Goal: Task Accomplishment & Management: Complete application form

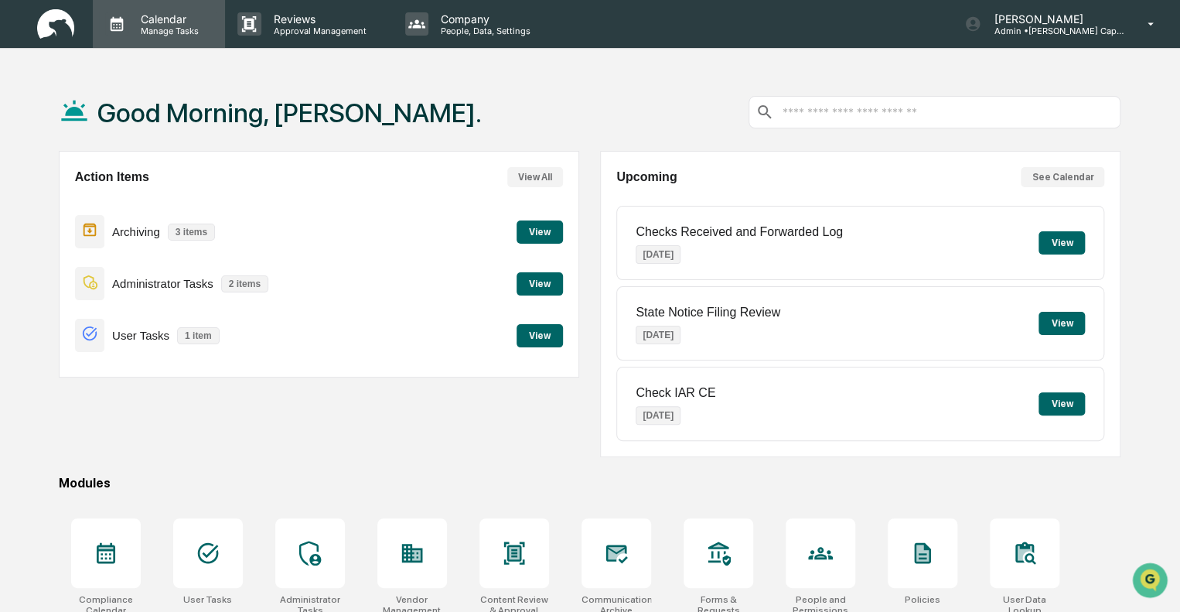
click at [166, 22] on p "Calendar" at bounding box center [167, 18] width 78 height 13
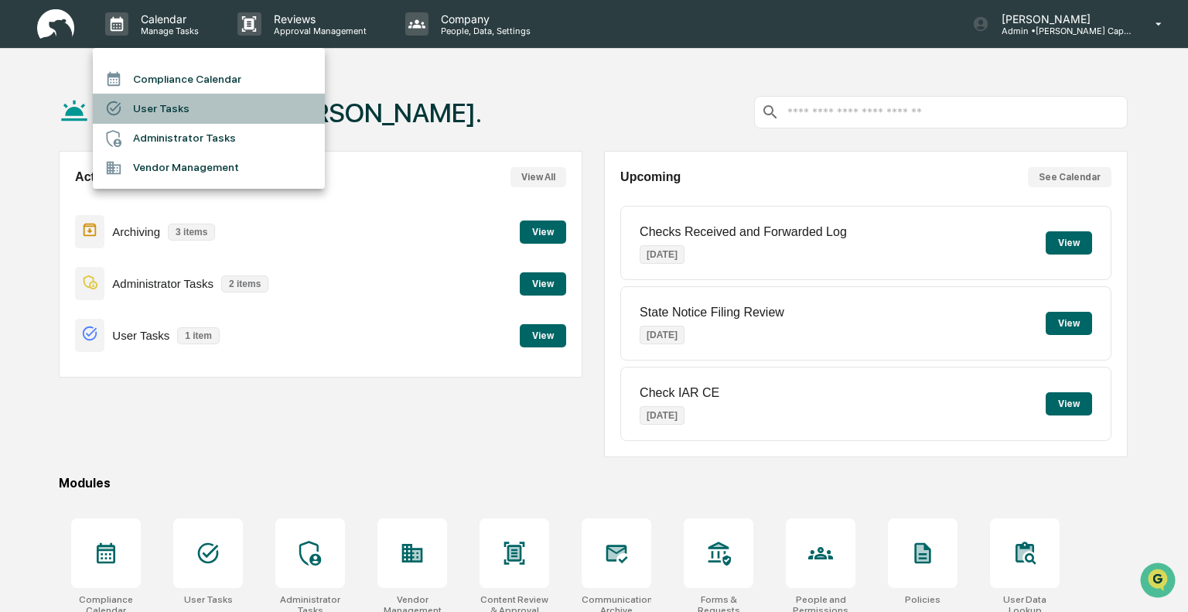
click at [152, 109] on li "User Tasks" at bounding box center [209, 108] width 232 height 29
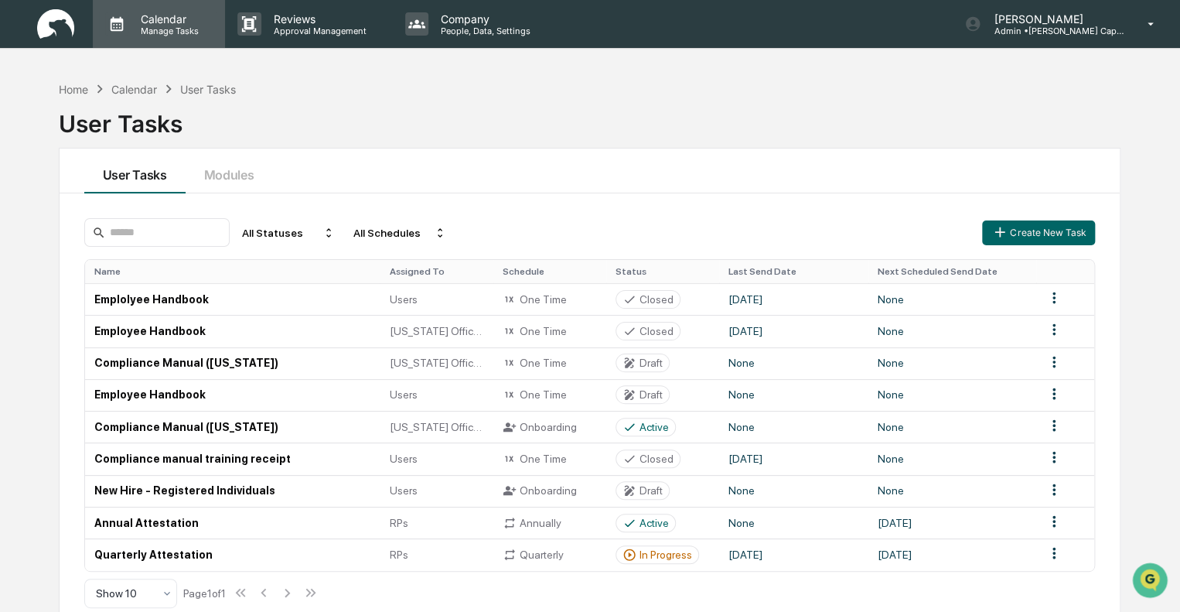
click at [152, 22] on p "Calendar" at bounding box center [167, 18] width 78 height 13
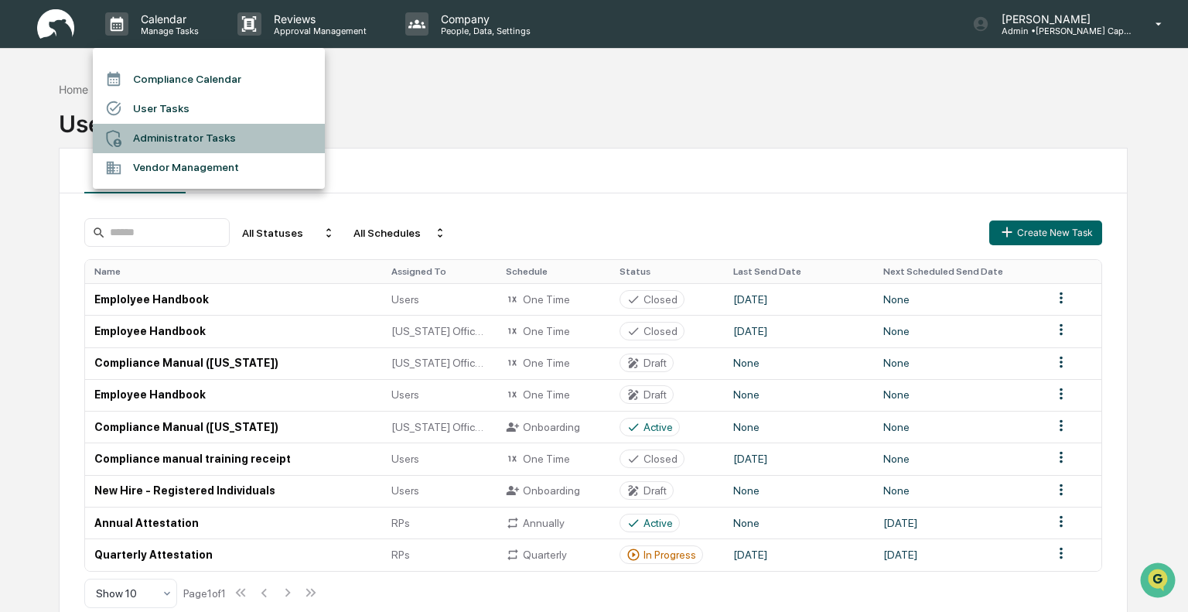
click at [164, 131] on li "Administrator Tasks" at bounding box center [209, 138] width 232 height 29
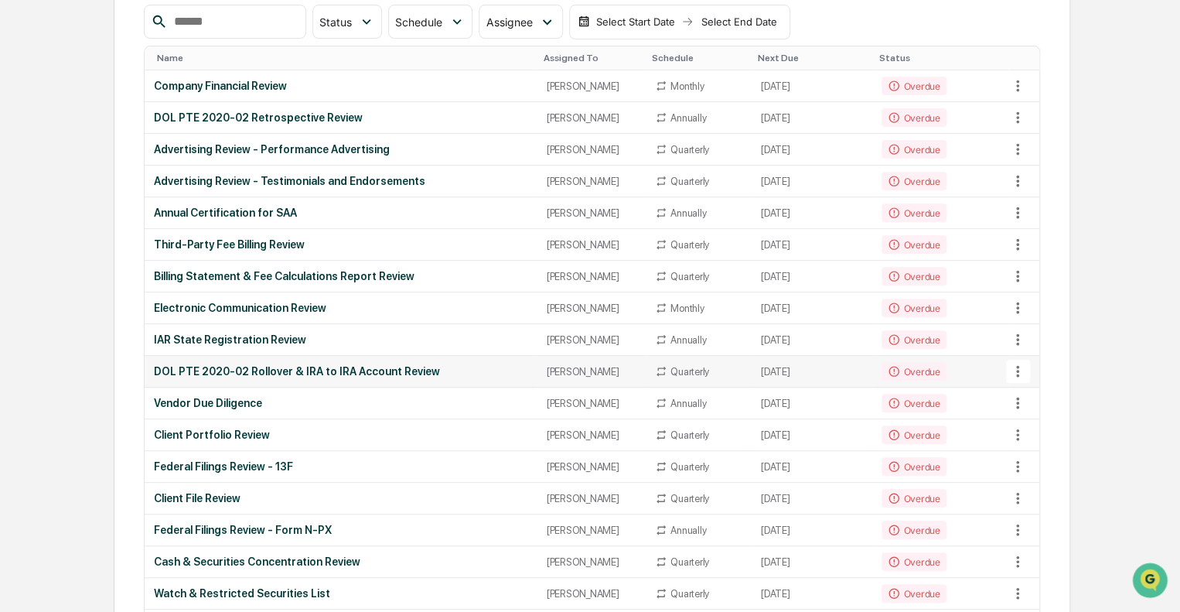
scroll to position [232, 0]
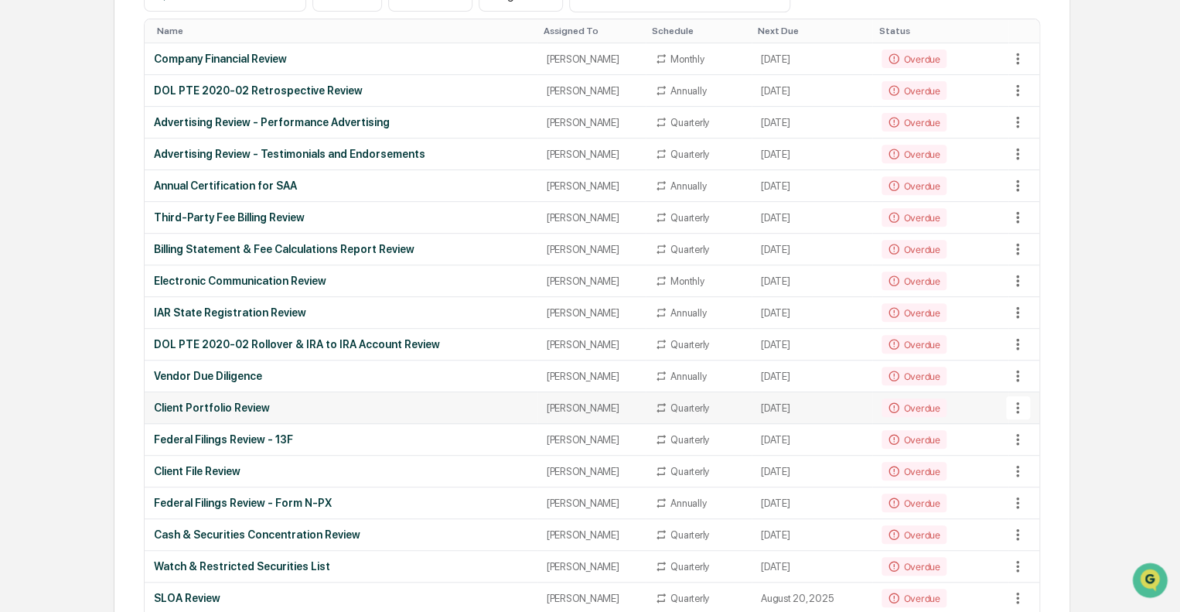
click at [411, 402] on div "Client Portfolio Review" at bounding box center [341, 407] width 374 height 12
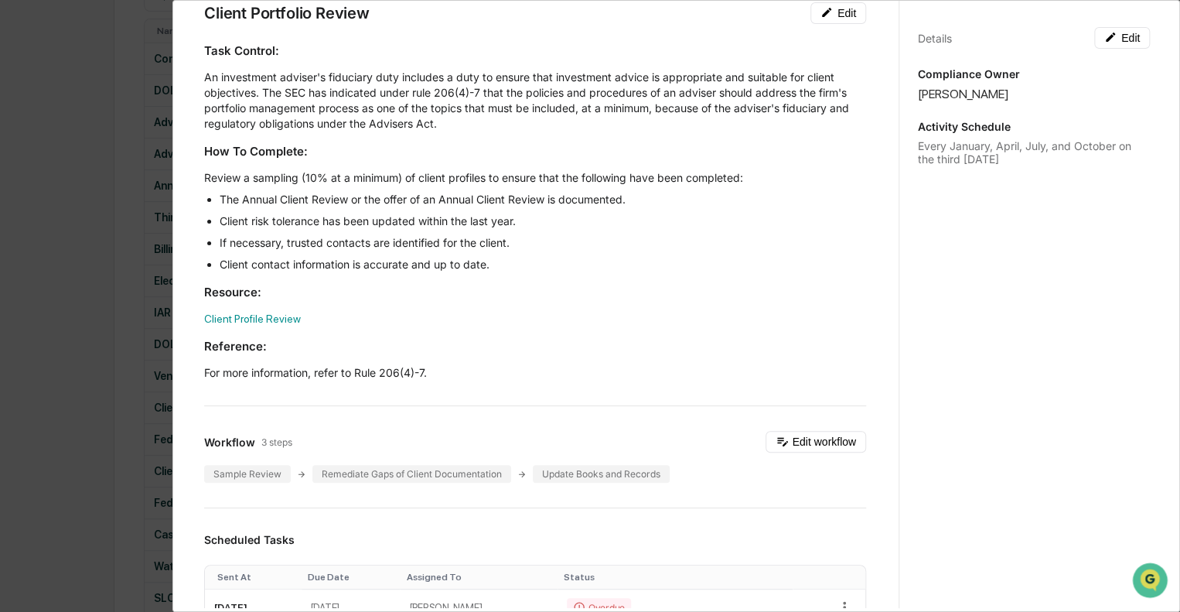
scroll to position [0, 0]
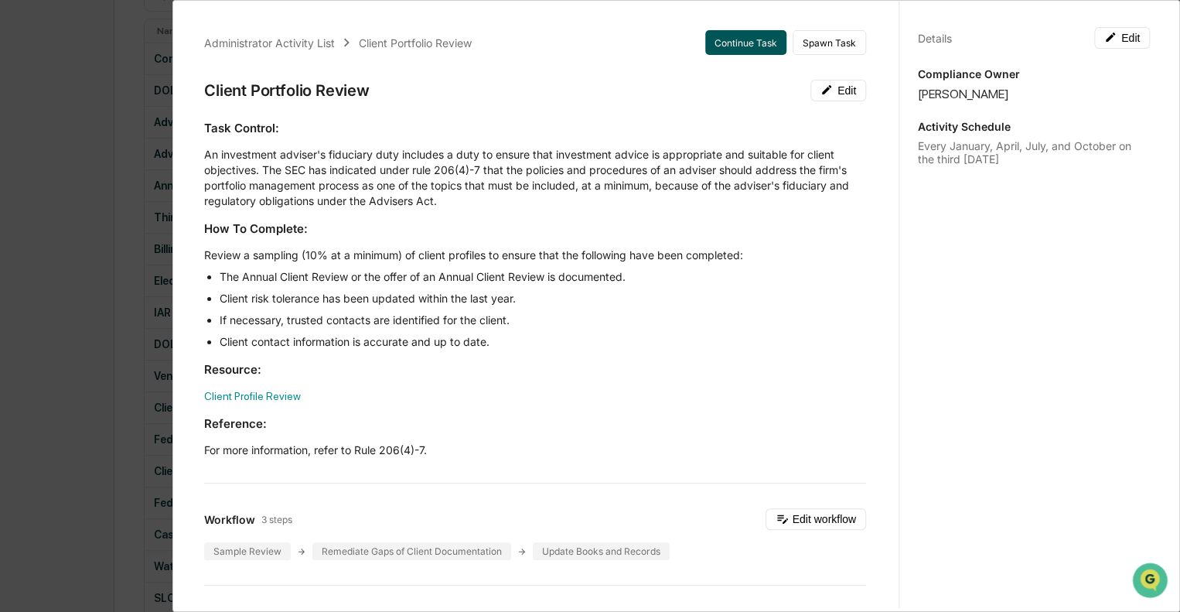
click at [723, 43] on button "Continue Task" at bounding box center [745, 42] width 81 height 25
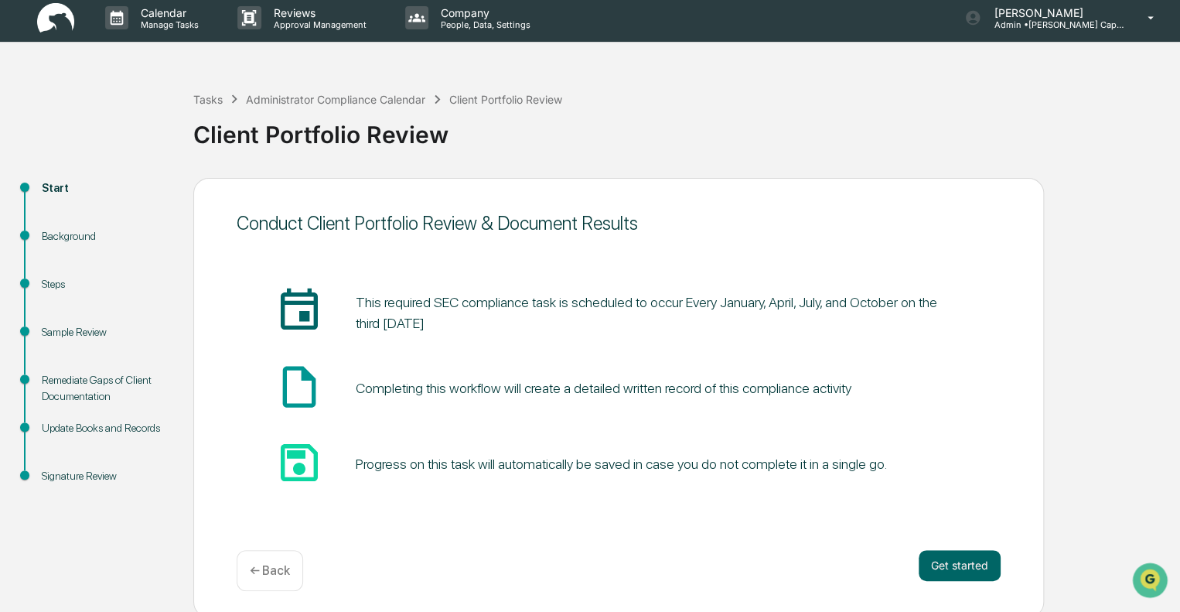
scroll to position [10, 0]
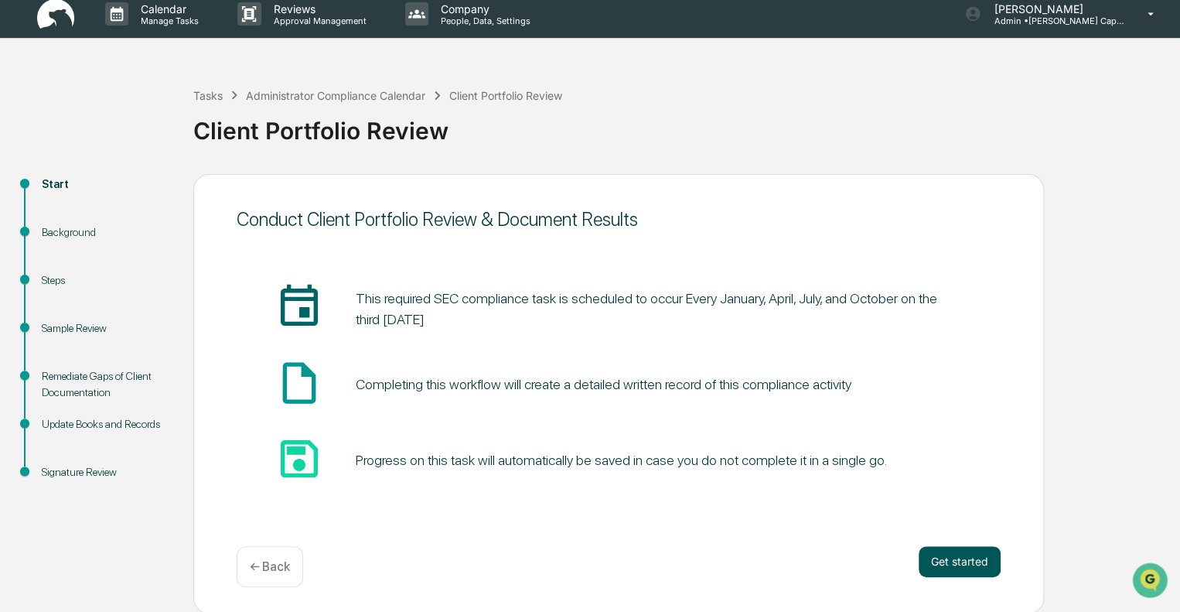
click at [944, 561] on button "Get started" at bounding box center [960, 561] width 82 height 31
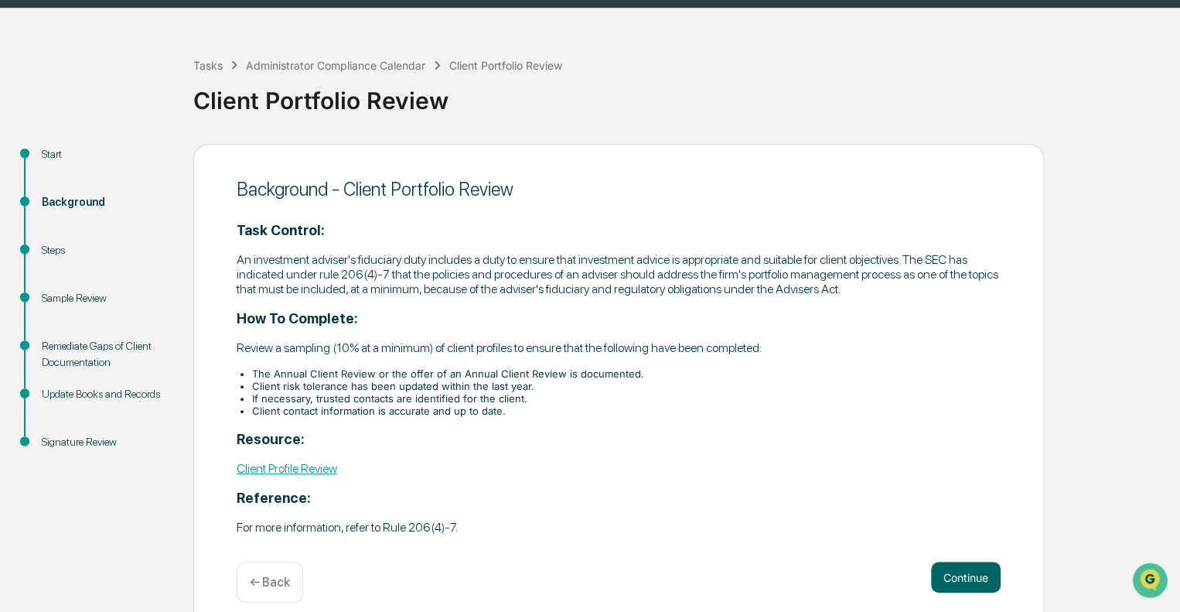
scroll to position [56, 0]
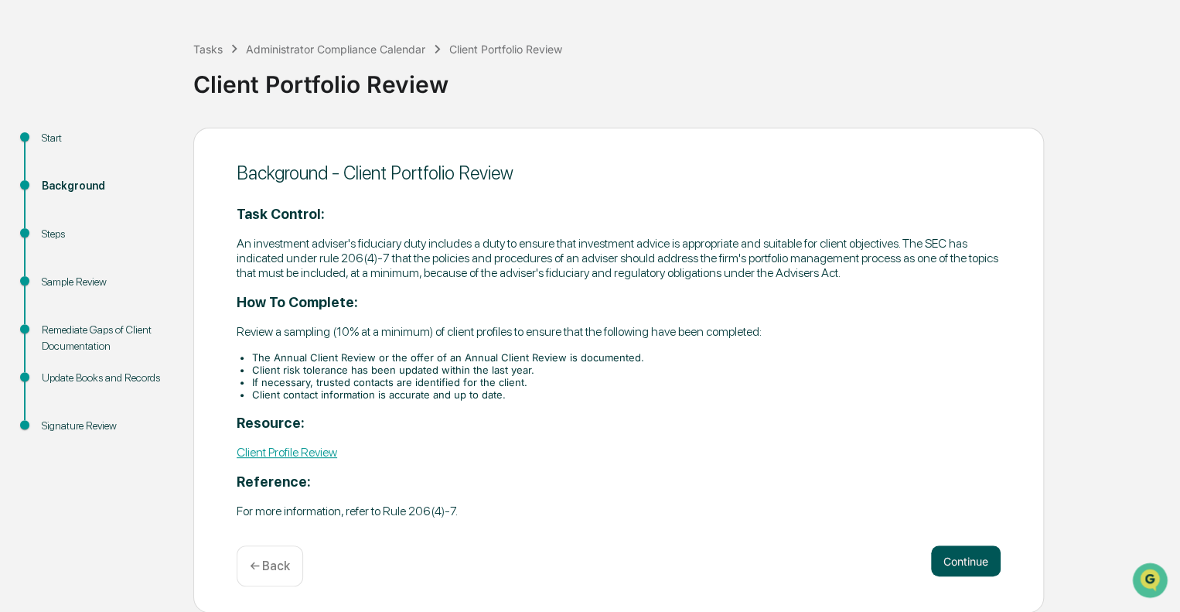
click at [956, 561] on button "Continue" at bounding box center [966, 560] width 70 height 31
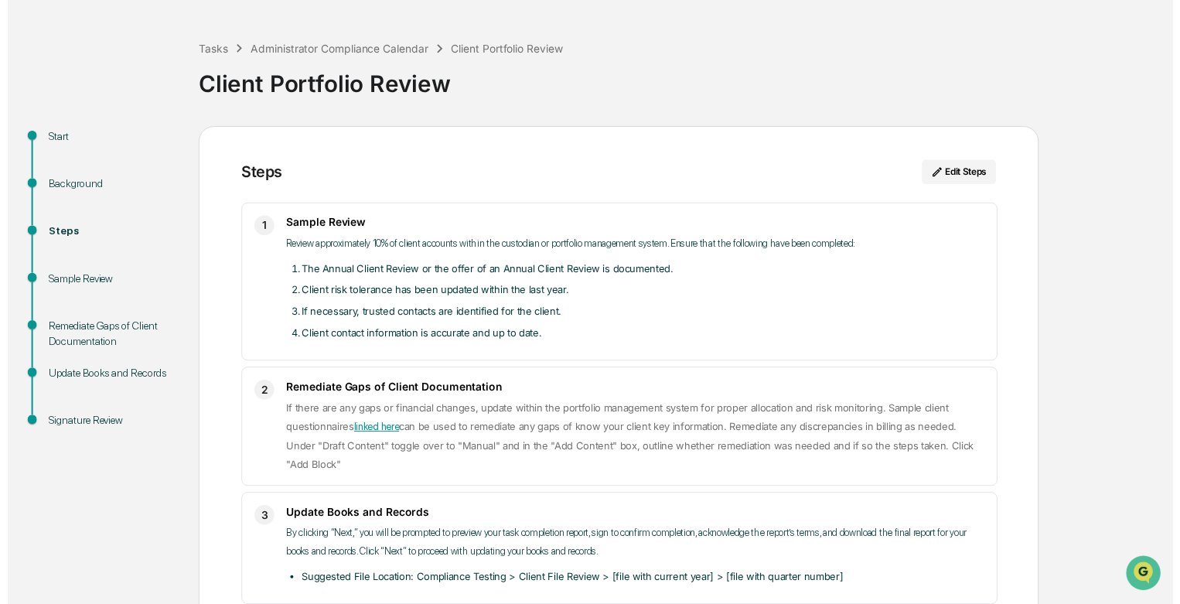
scroll to position [118, 0]
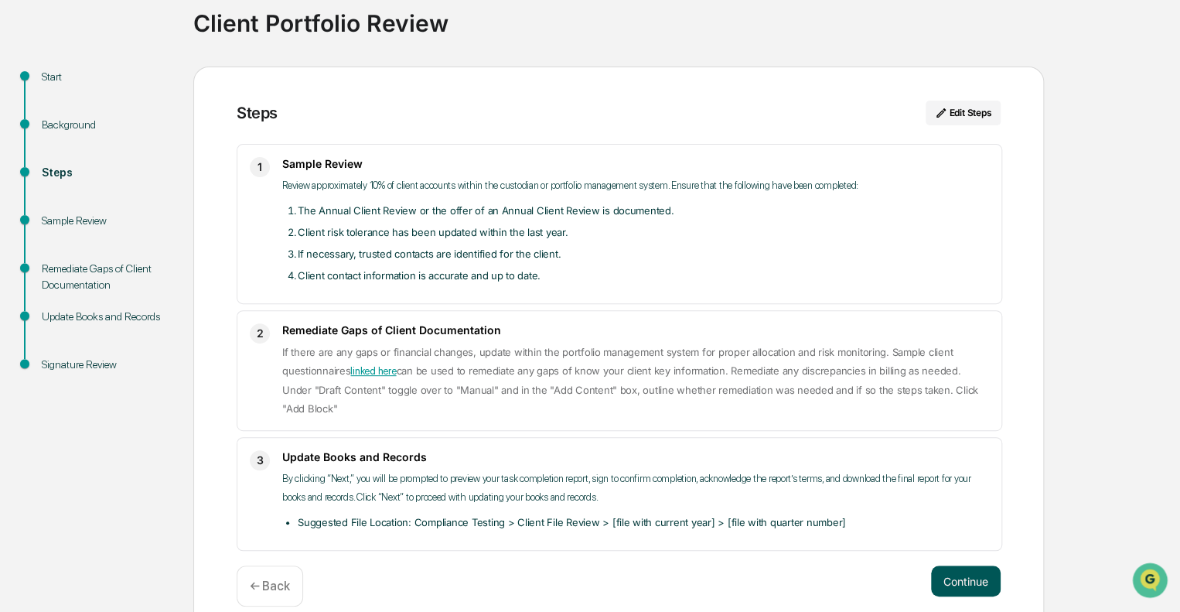
click at [959, 565] on button "Continue" at bounding box center [966, 580] width 70 height 31
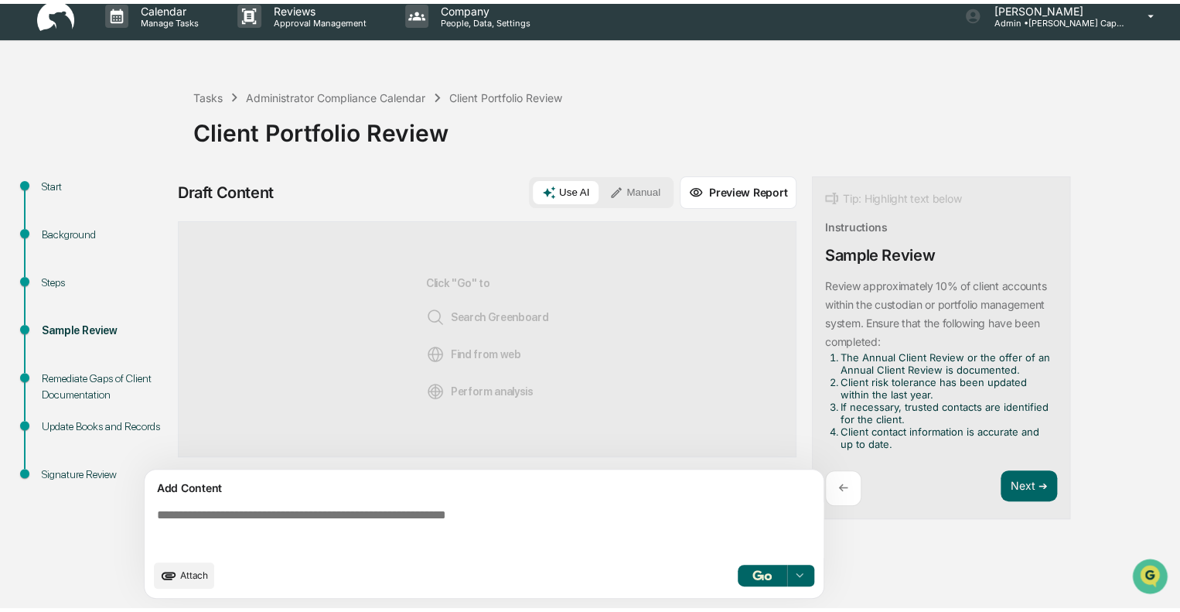
scroll to position [11, 0]
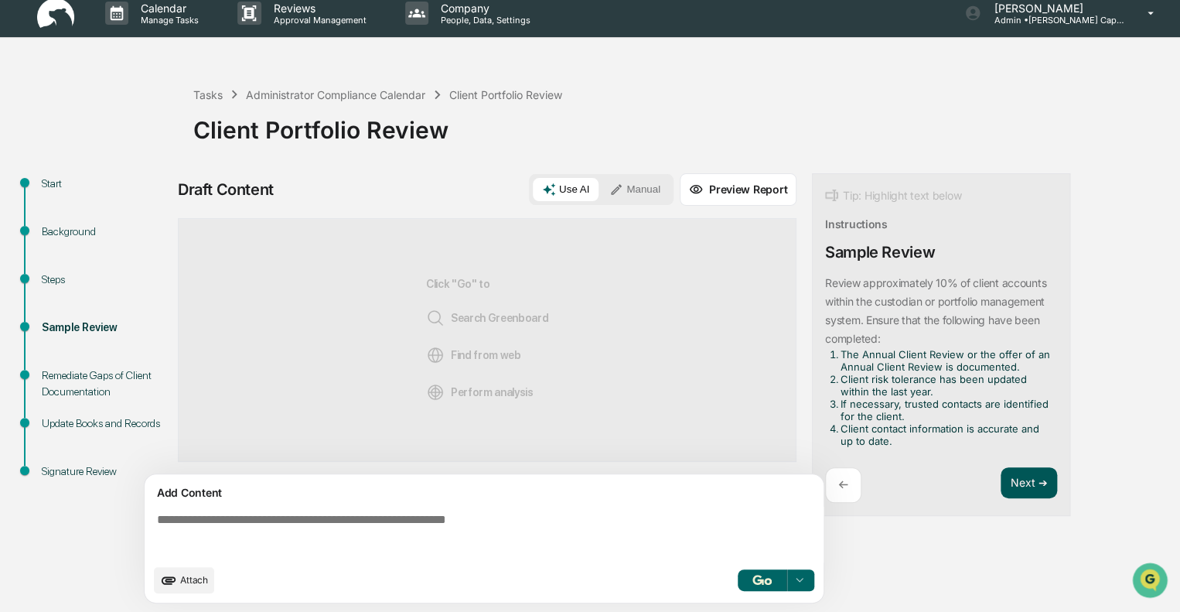
click at [1021, 478] on button "Next ➔" at bounding box center [1029, 483] width 56 height 32
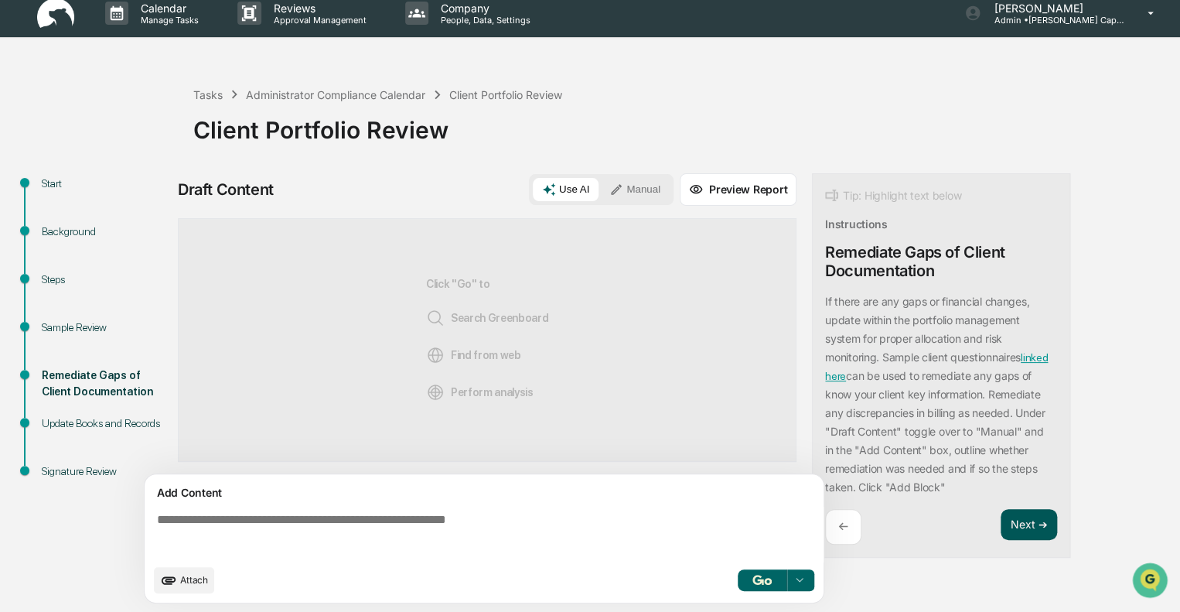
click at [1023, 517] on button "Next ➔" at bounding box center [1029, 525] width 56 height 32
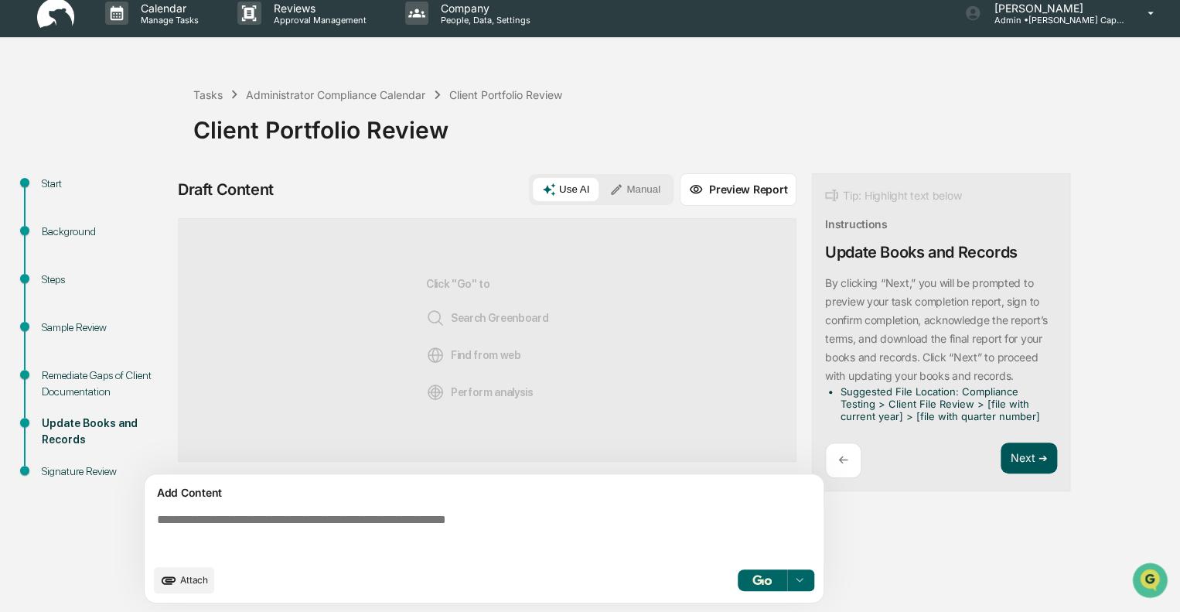
click at [1026, 459] on button "Next ➔" at bounding box center [1029, 458] width 56 height 32
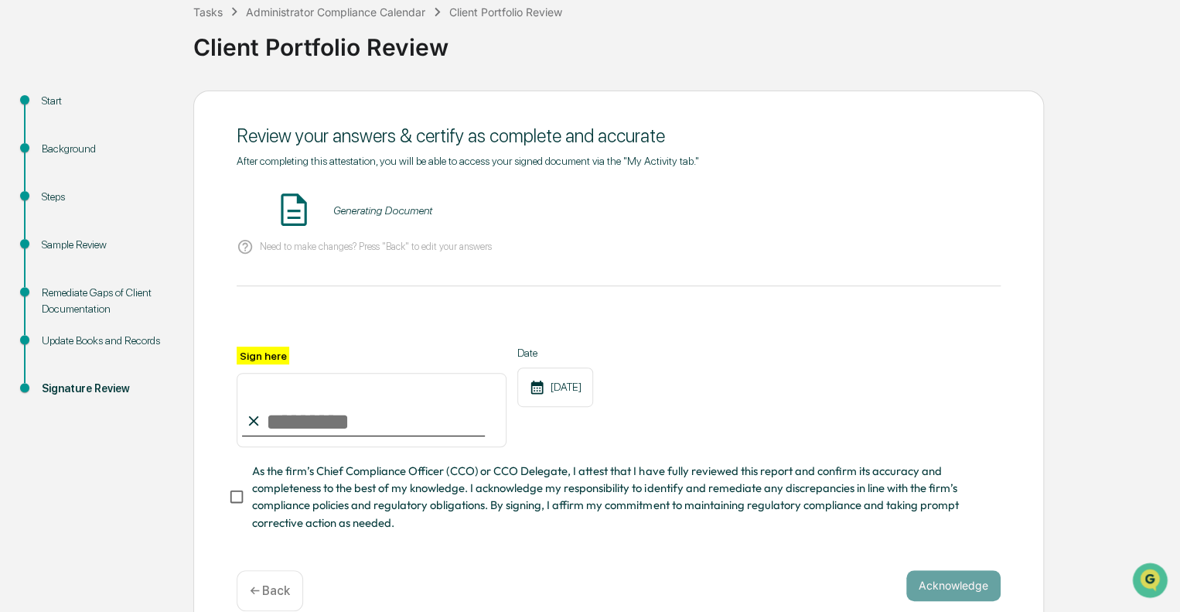
scroll to position [124, 0]
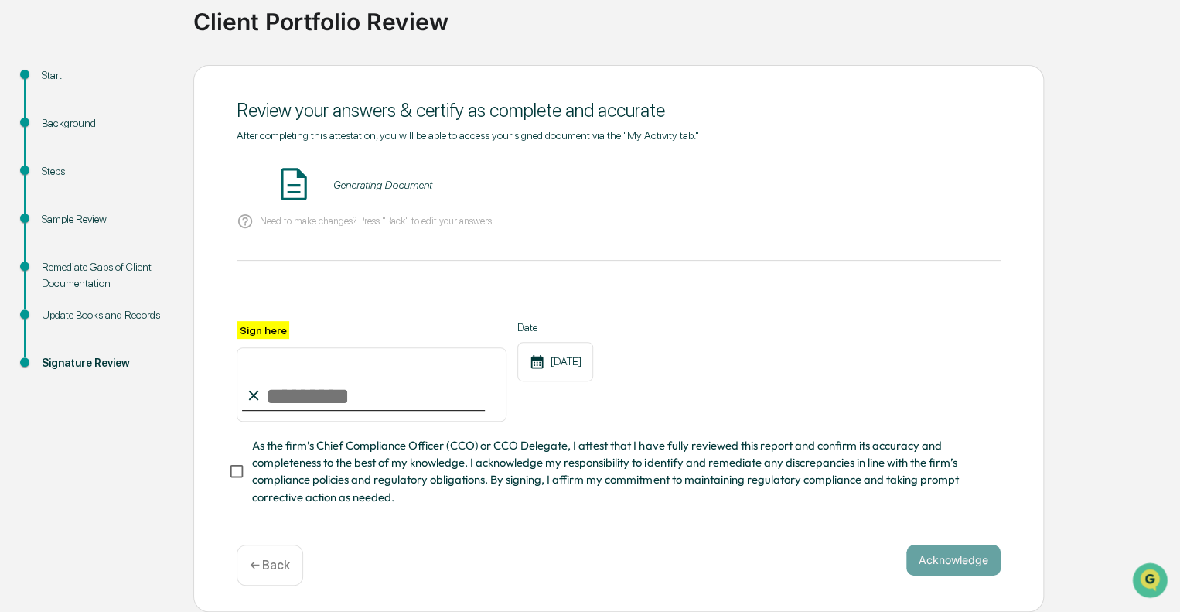
click at [288, 188] on img at bounding box center [294, 184] width 39 height 39
click at [360, 179] on div "Client Portfolio Review - [PERSON_NAME]" at bounding box center [433, 185] width 200 height 12
click at [933, 179] on button "VIEW" at bounding box center [912, 185] width 101 height 26
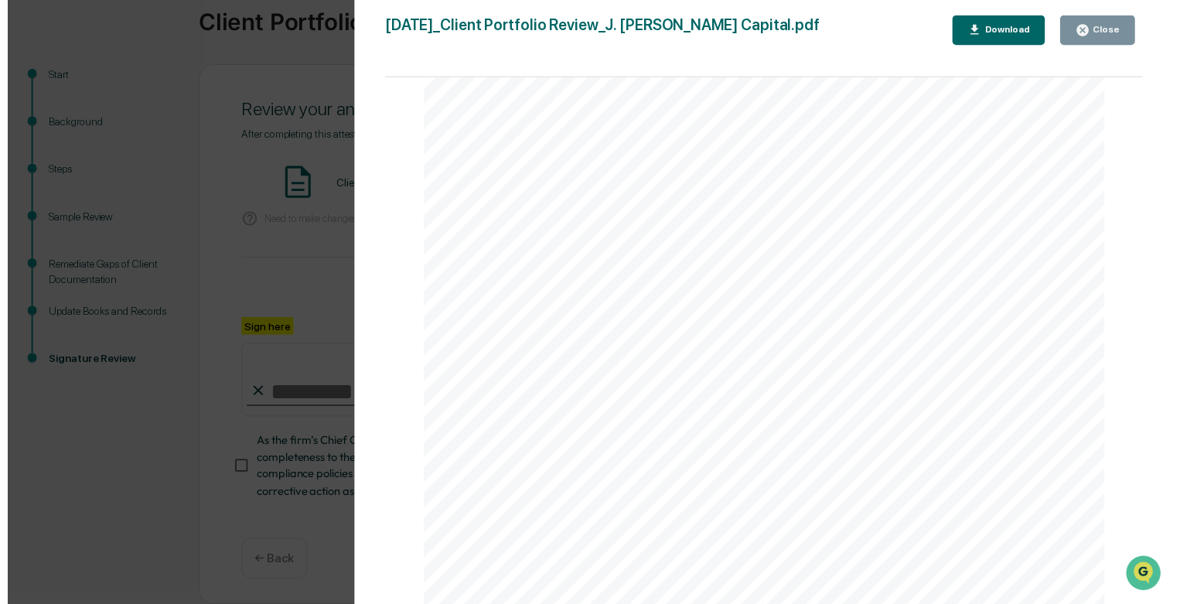
scroll to position [1503, 0]
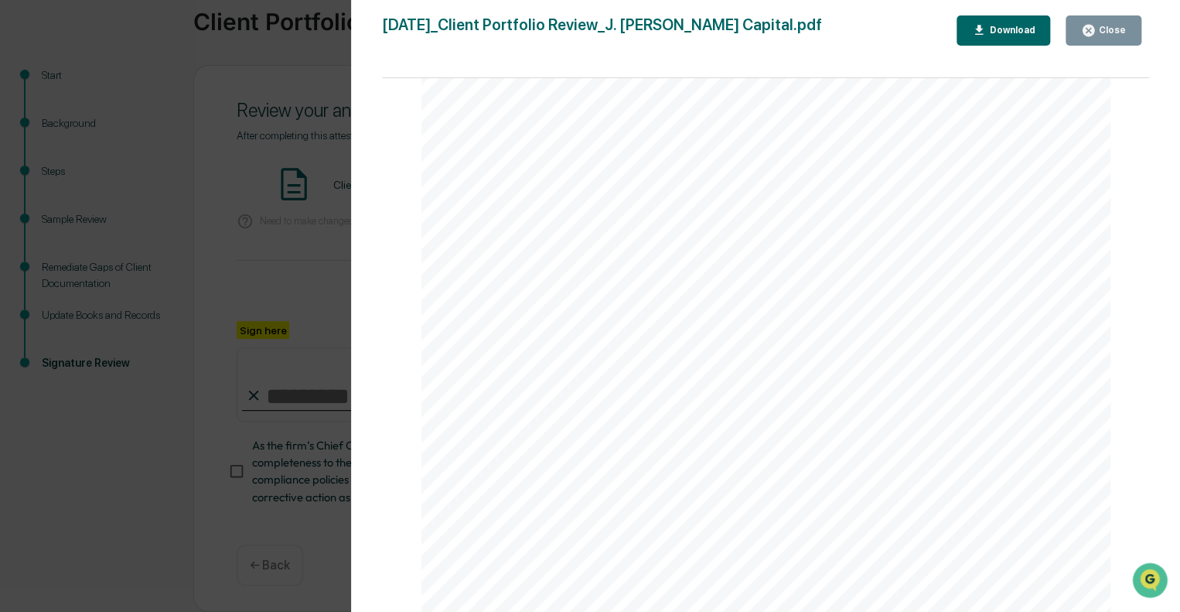
click at [1099, 20] on button "Close" at bounding box center [1104, 30] width 76 height 30
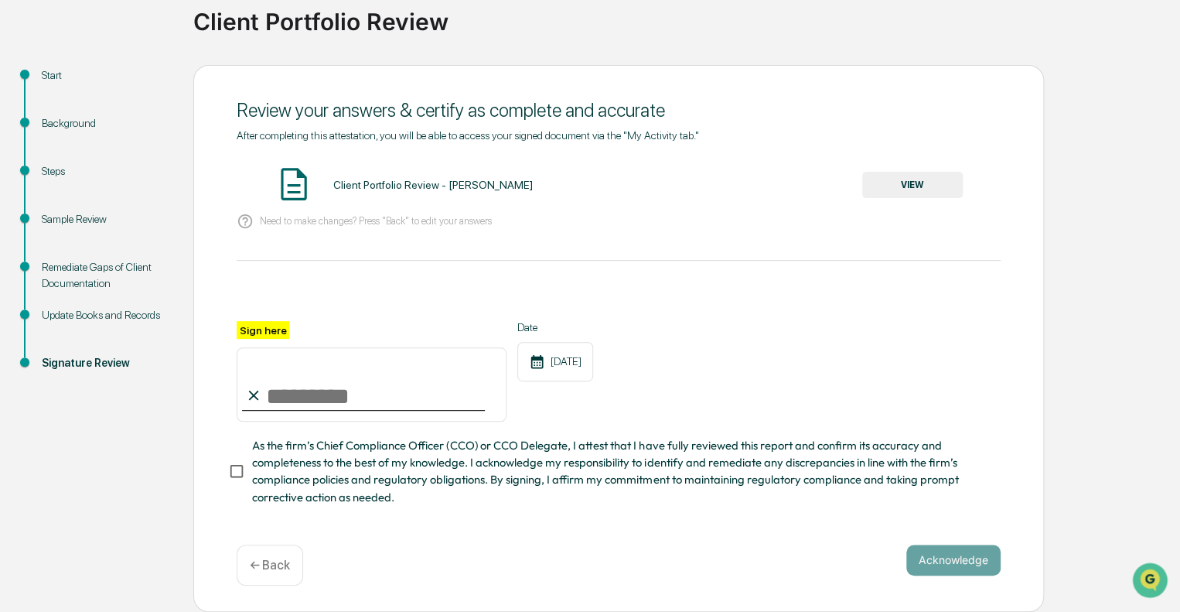
click at [315, 388] on input "Sign here" at bounding box center [372, 384] width 270 height 74
type input "**********"
click at [940, 565] on button "Acknowledge" at bounding box center [953, 559] width 94 height 31
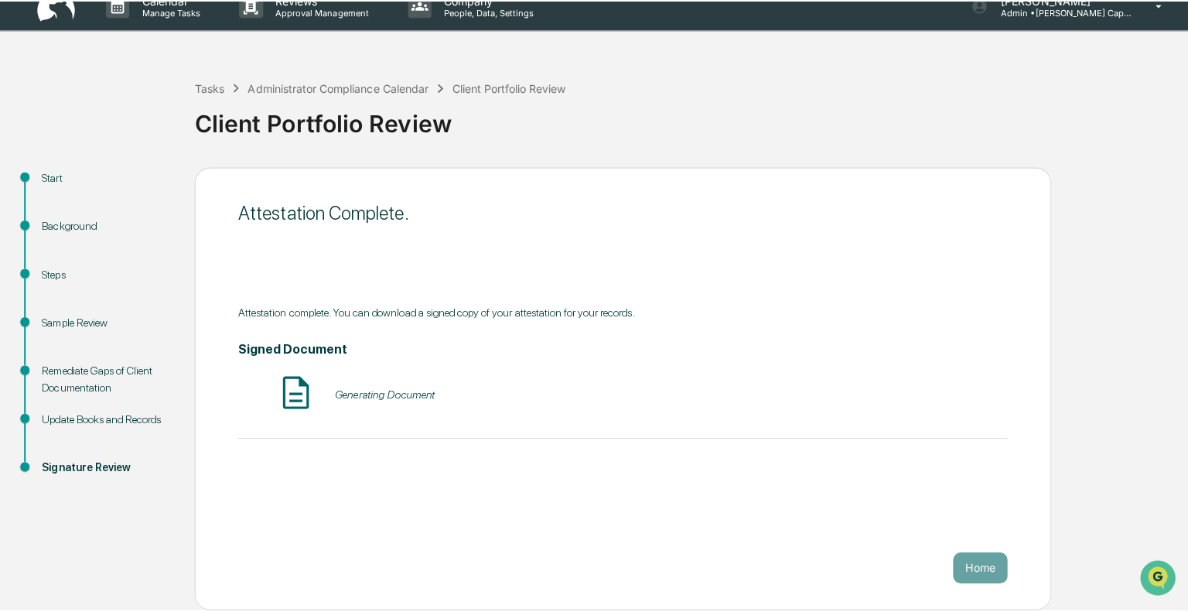
scroll to position [10, 0]
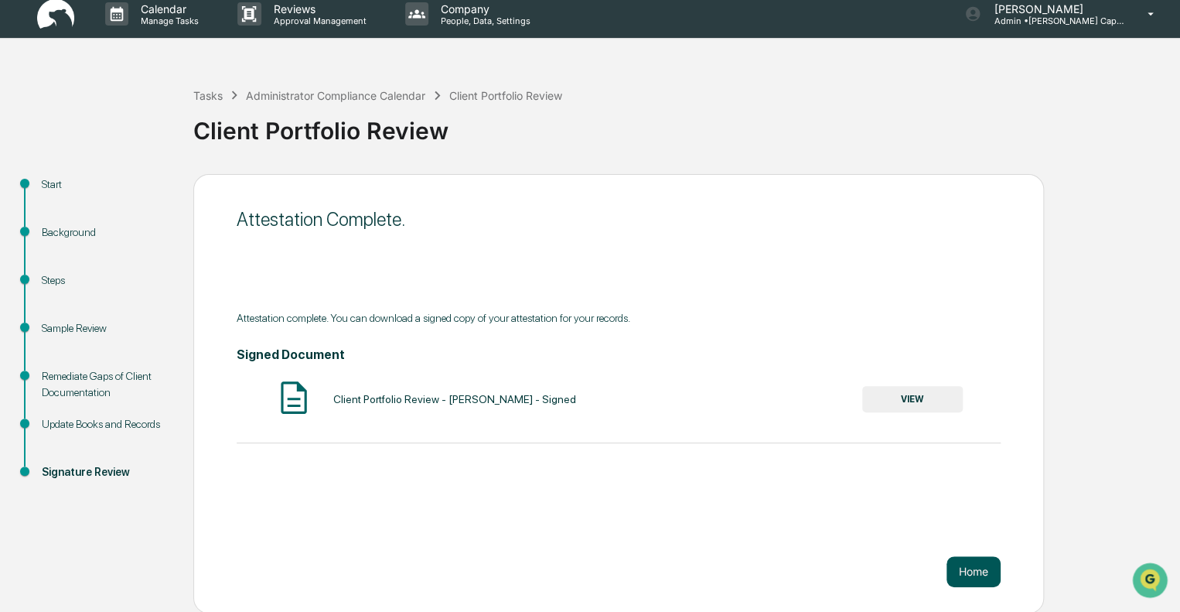
click at [966, 567] on button "Home" at bounding box center [973, 571] width 54 height 31
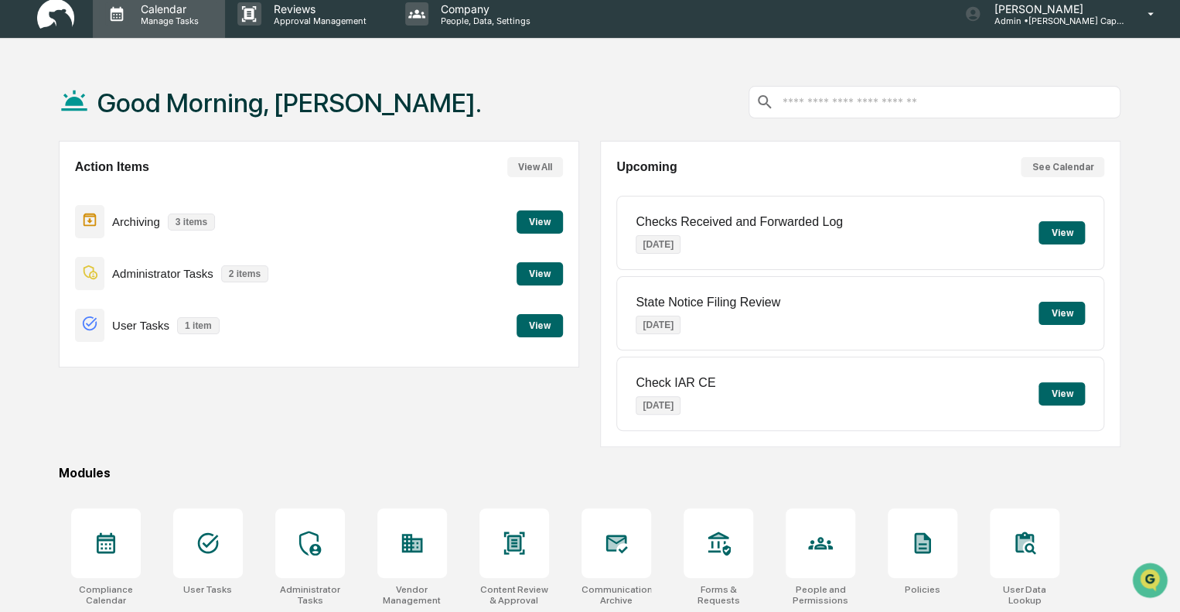
click at [162, 10] on p "Calendar" at bounding box center [167, 8] width 78 height 13
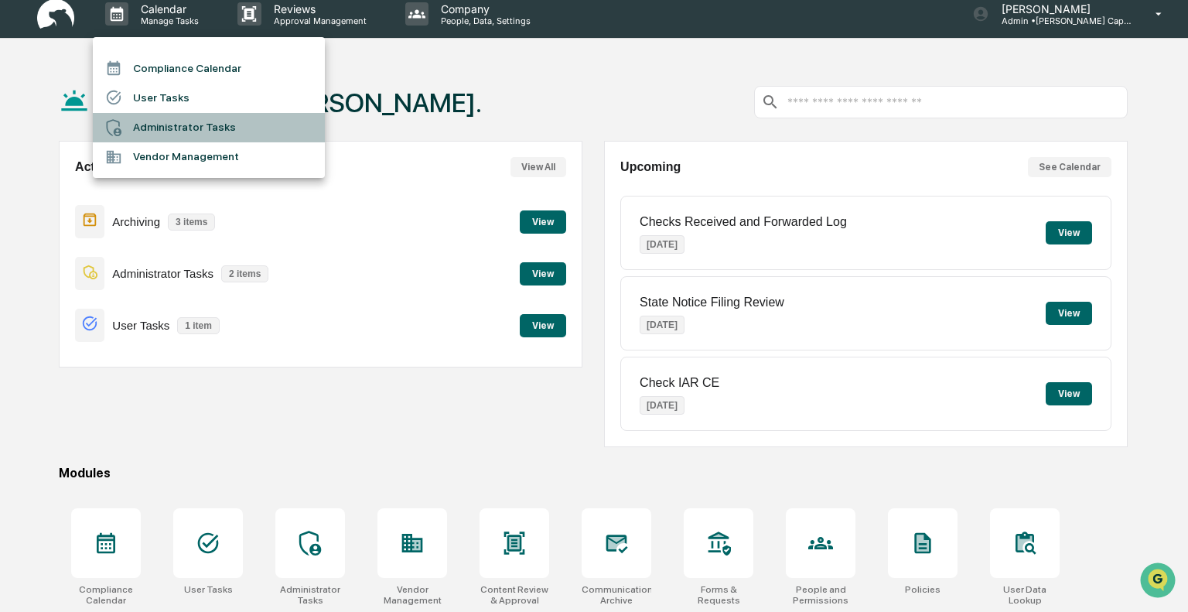
click at [160, 128] on li "Administrator Tasks" at bounding box center [209, 127] width 232 height 29
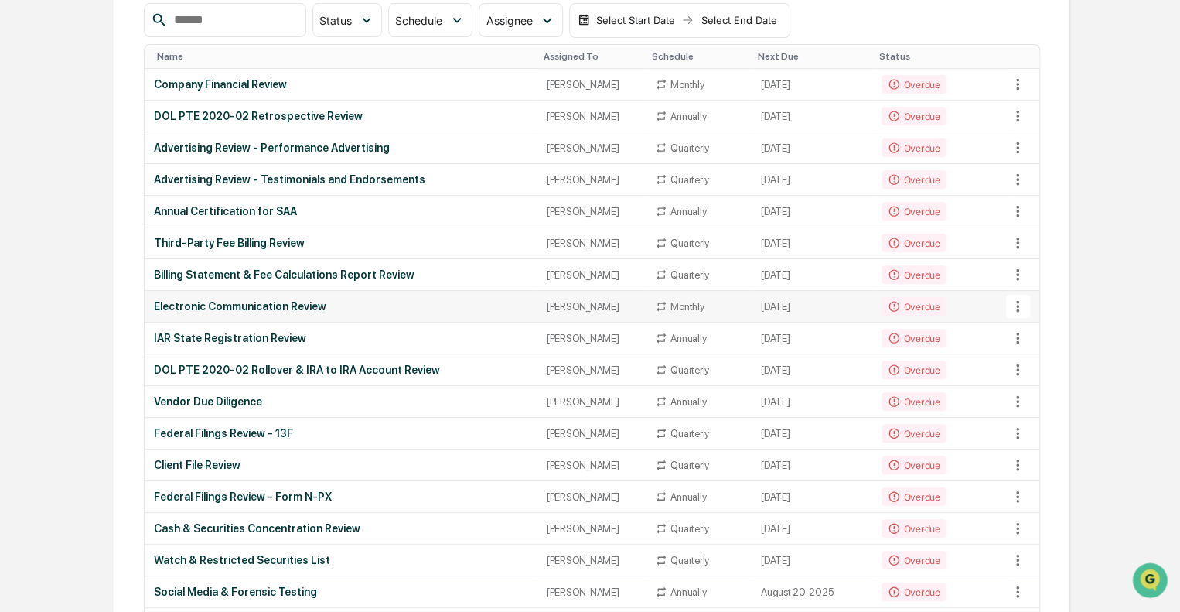
scroll to position [232, 0]
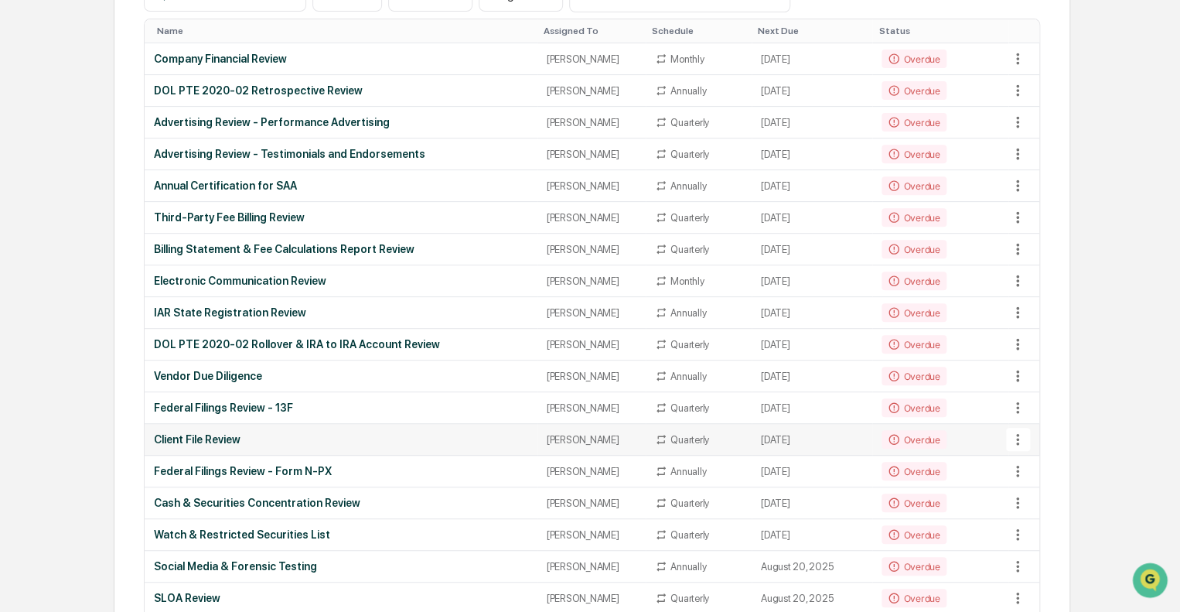
click at [537, 435] on td "[PERSON_NAME]" at bounding box center [591, 440] width 108 height 32
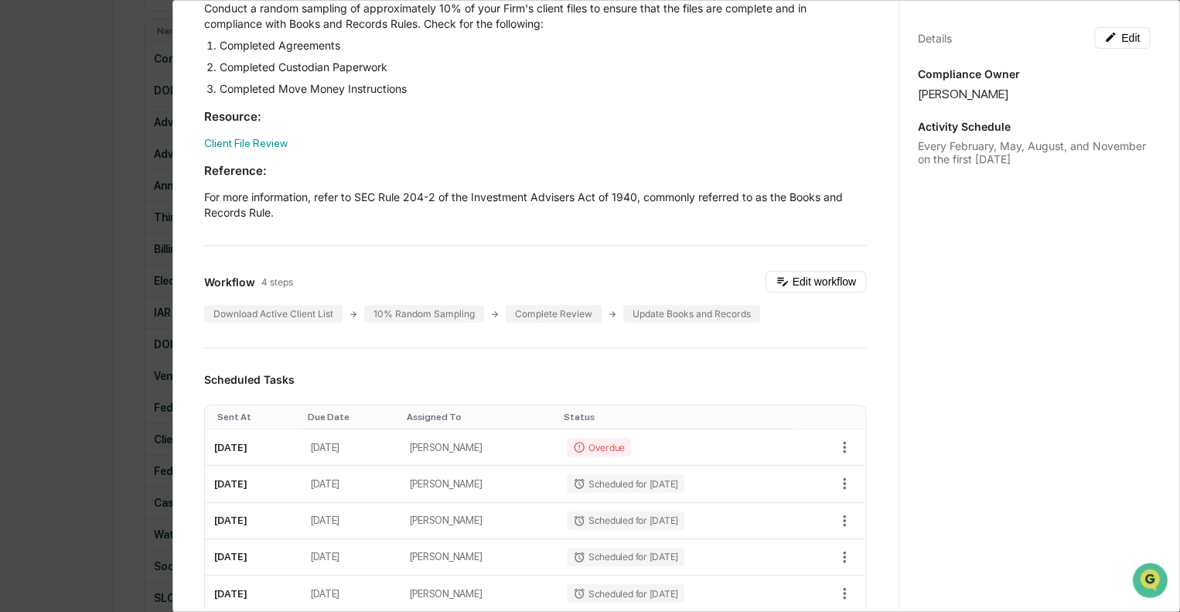
scroll to position [0, 0]
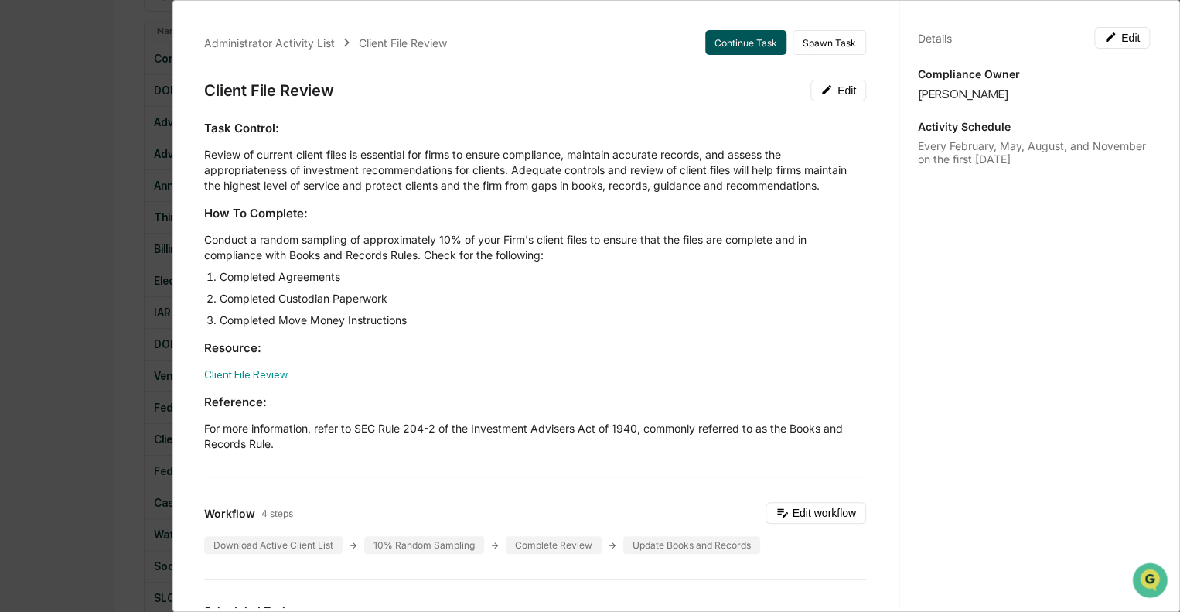
click at [711, 43] on button "Continue Task" at bounding box center [745, 42] width 81 height 25
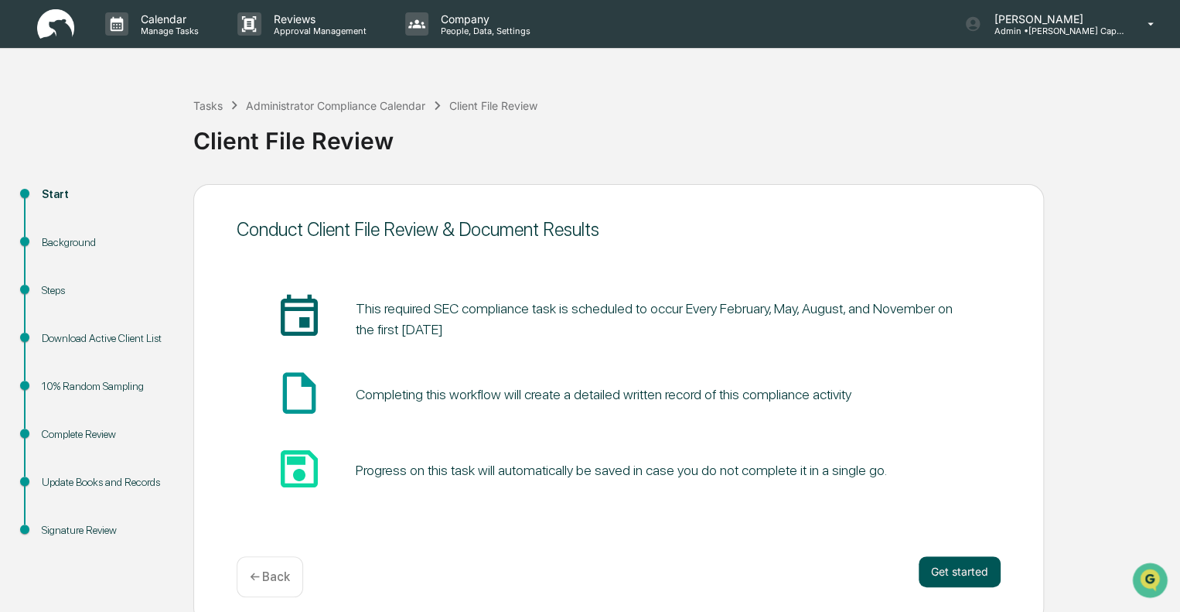
click at [954, 582] on button "Get started" at bounding box center [960, 571] width 82 height 31
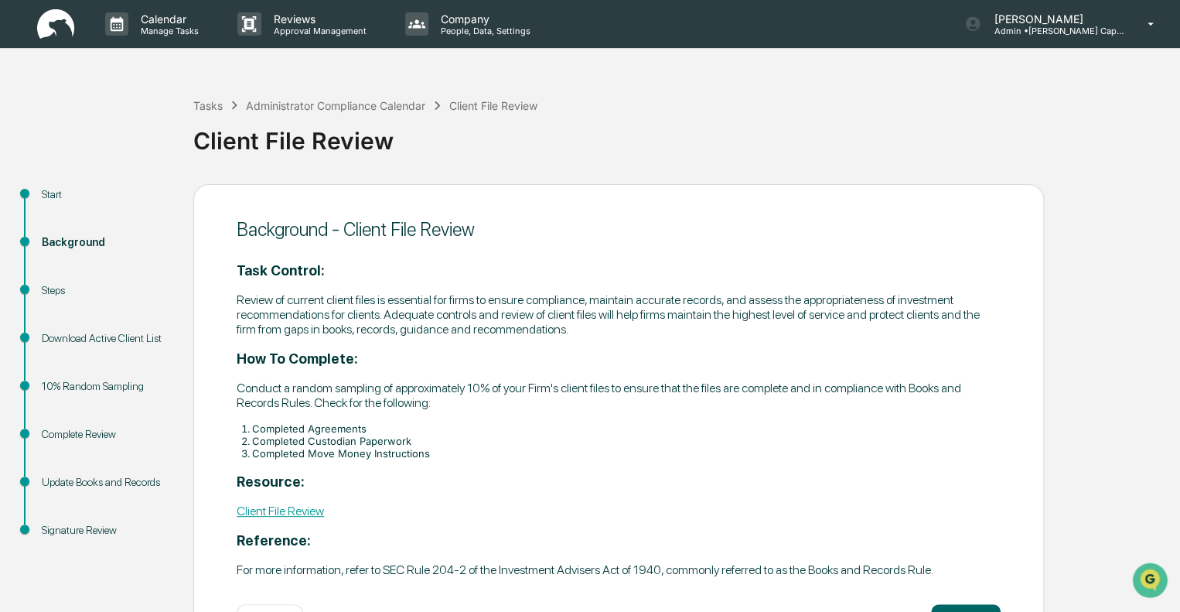
scroll to position [59, 0]
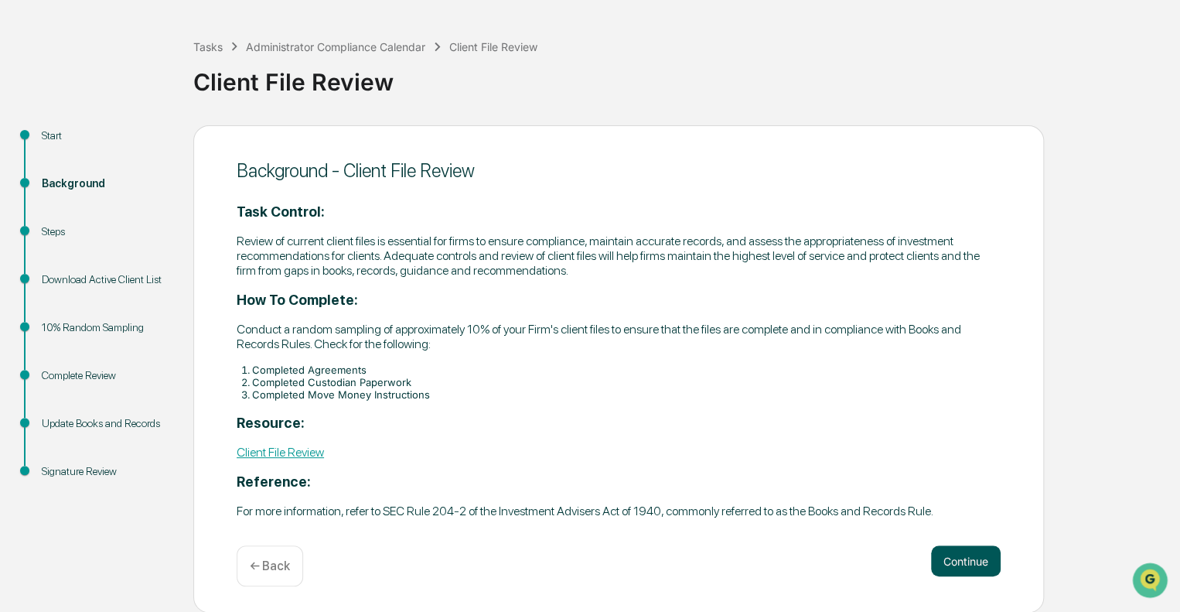
click at [967, 559] on button "Continue" at bounding box center [966, 560] width 70 height 31
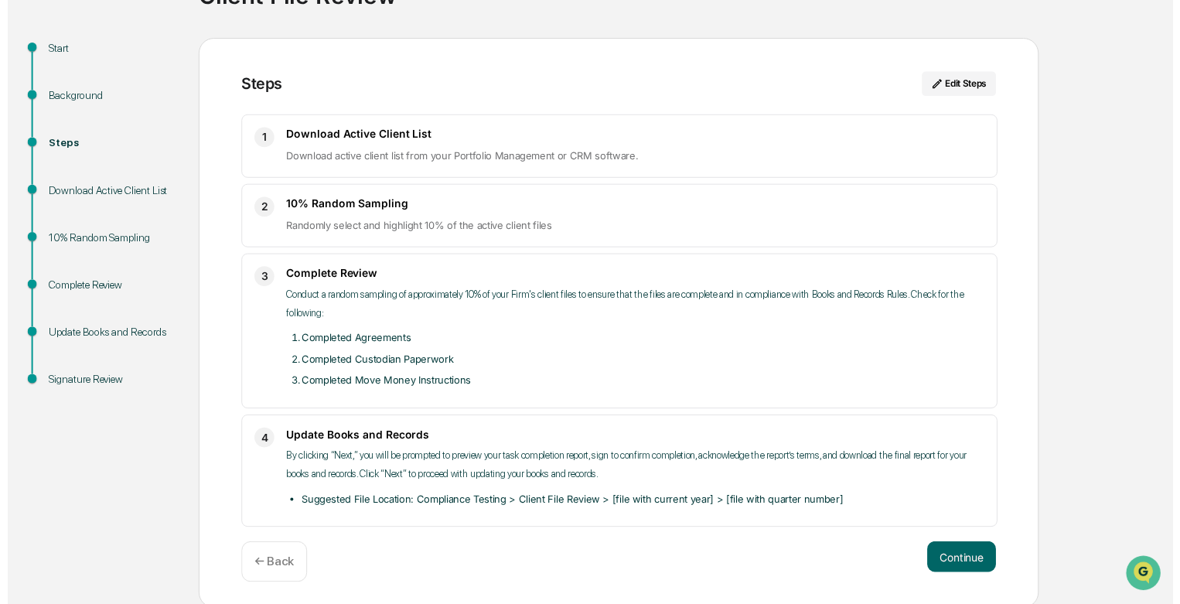
scroll to position [147, 0]
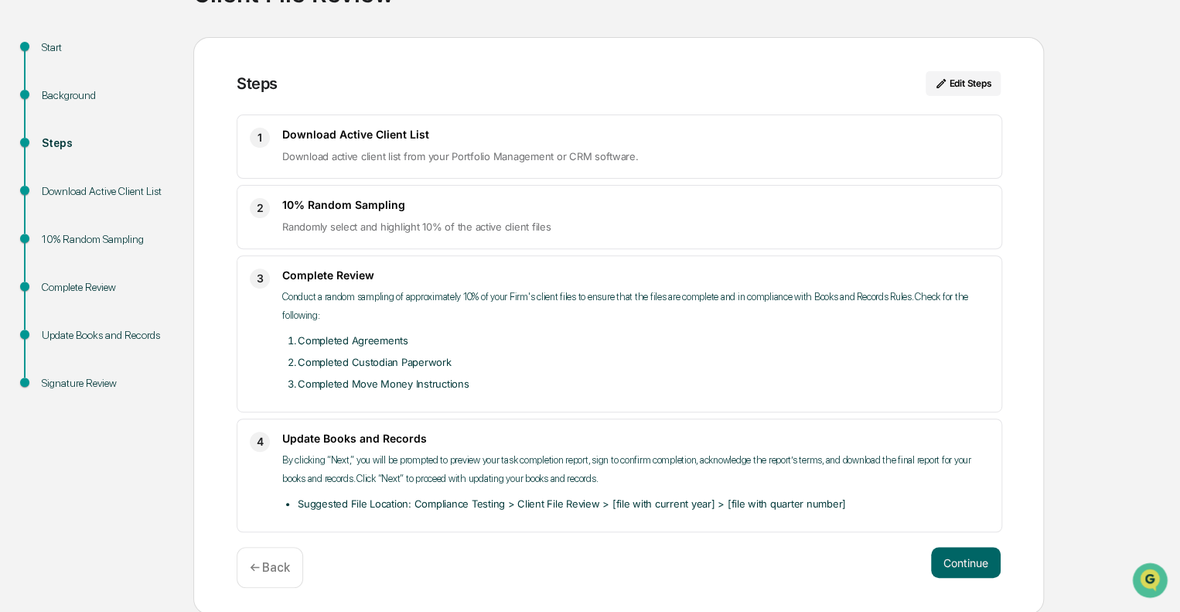
click at [256, 564] on p "← Back" at bounding box center [270, 567] width 40 height 15
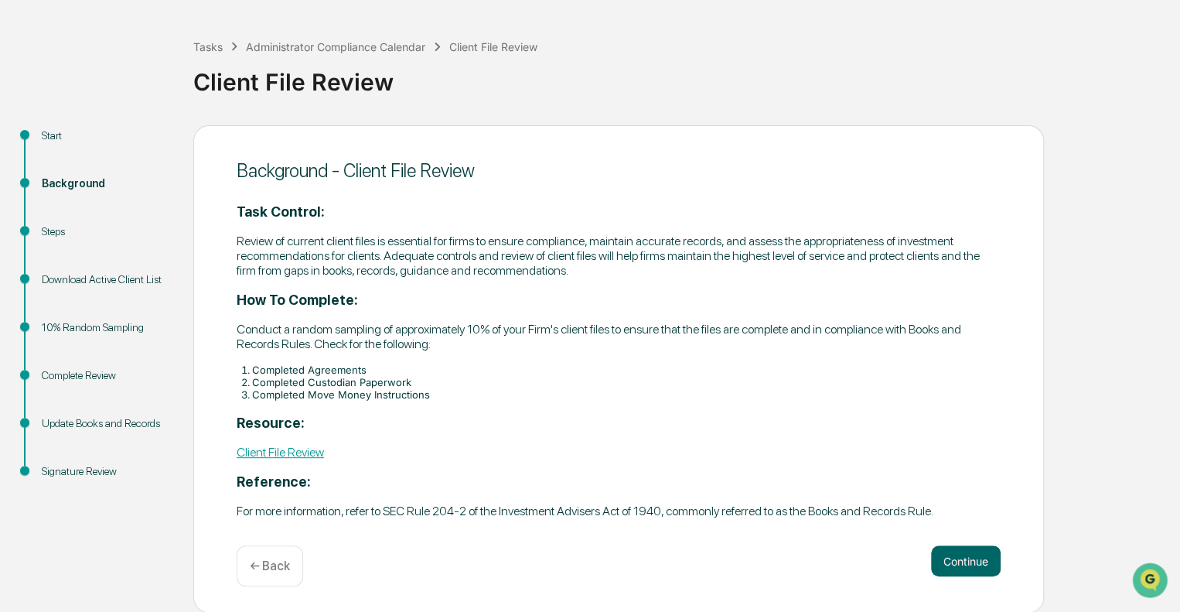
scroll to position [0, 0]
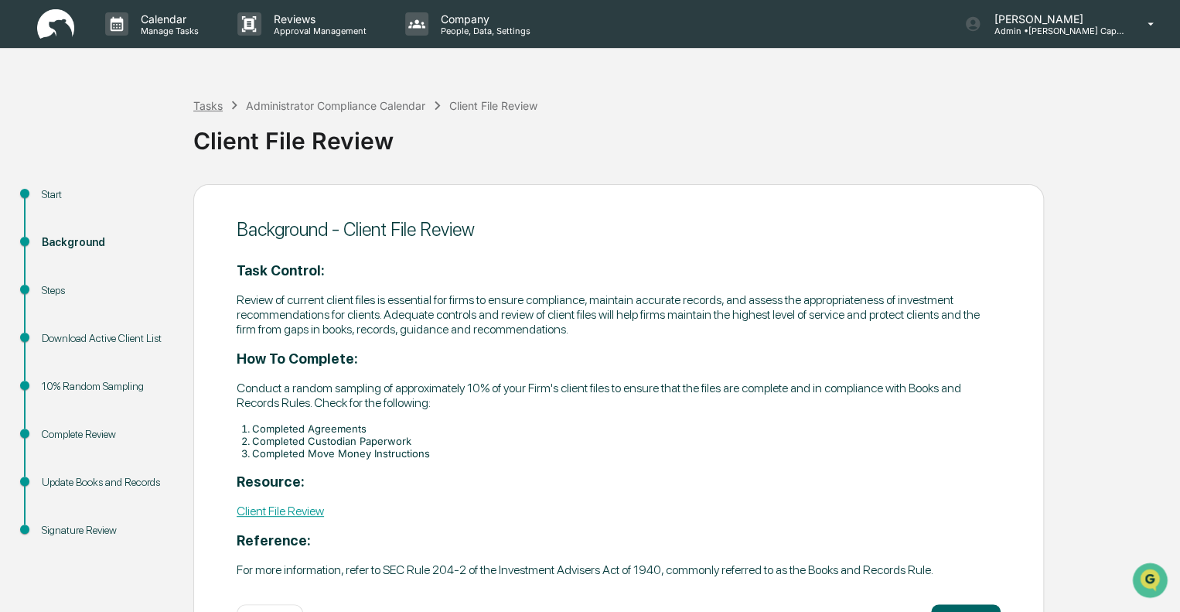
click at [198, 105] on div "Tasks" at bounding box center [207, 105] width 29 height 13
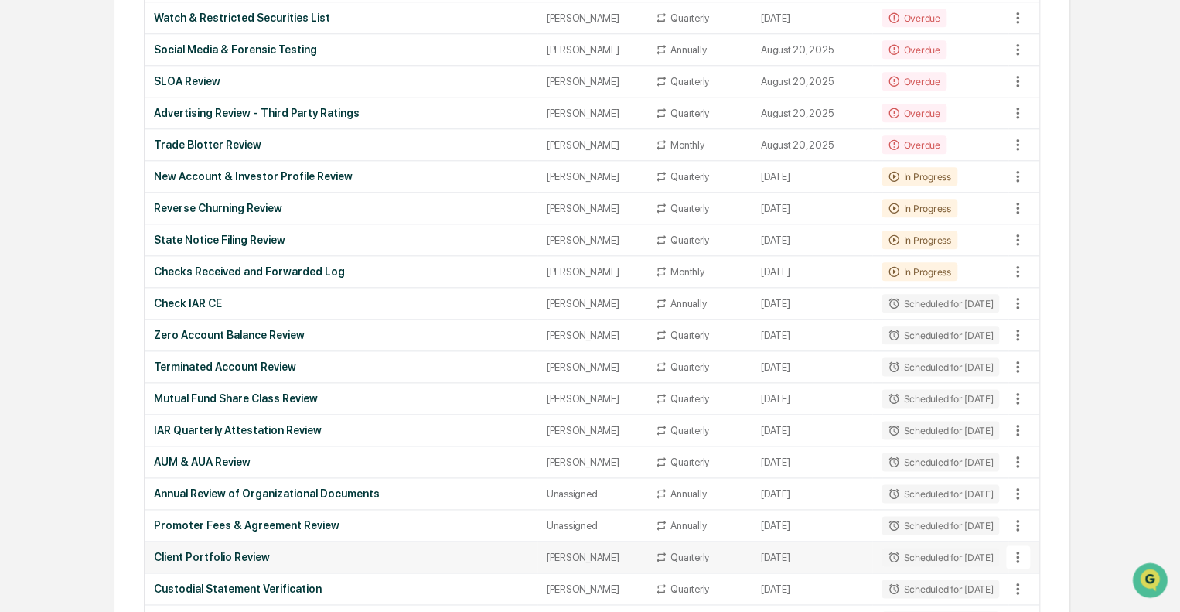
scroll to position [696, 0]
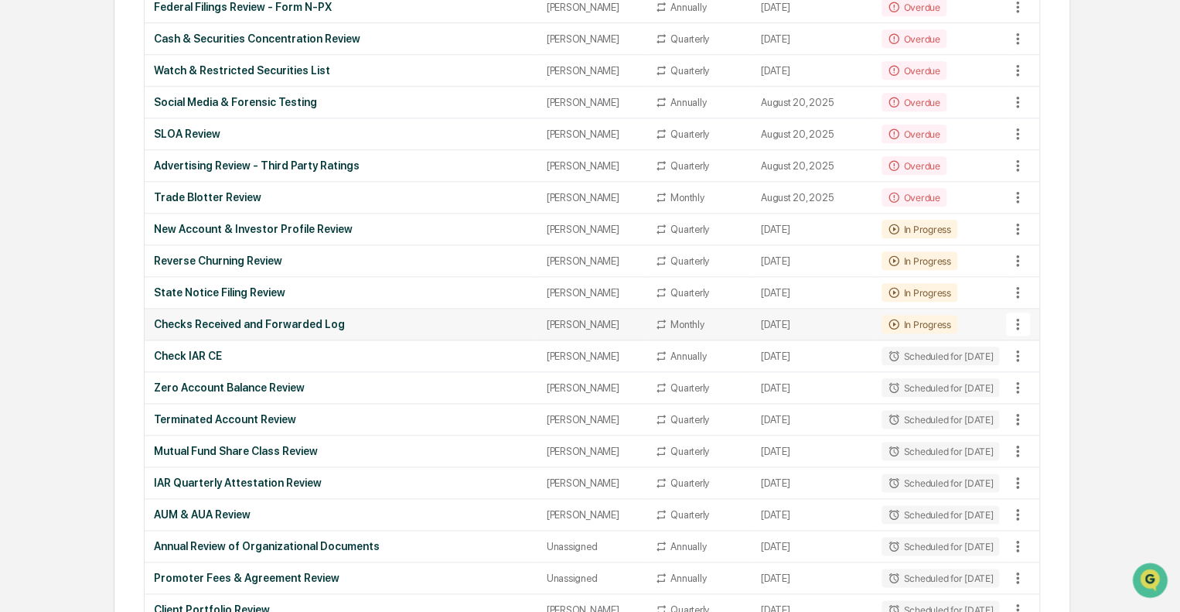
click at [271, 320] on div "Checks Received and Forwarded Log" at bounding box center [341, 324] width 374 height 12
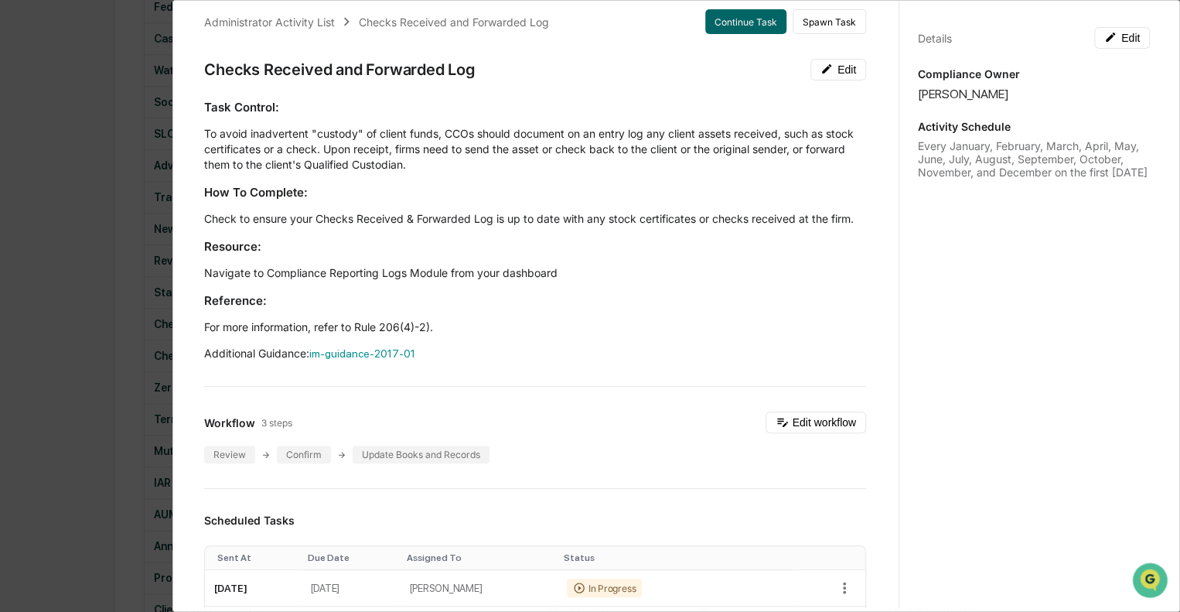
scroll to position [0, 0]
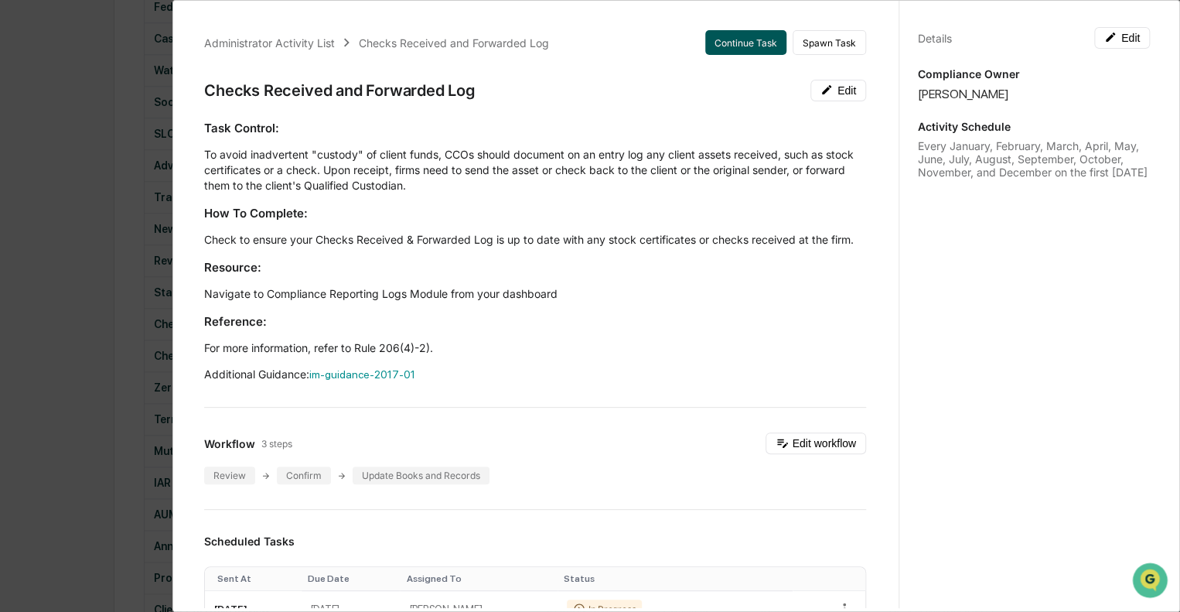
click at [730, 37] on button "Continue Task" at bounding box center [745, 42] width 81 height 25
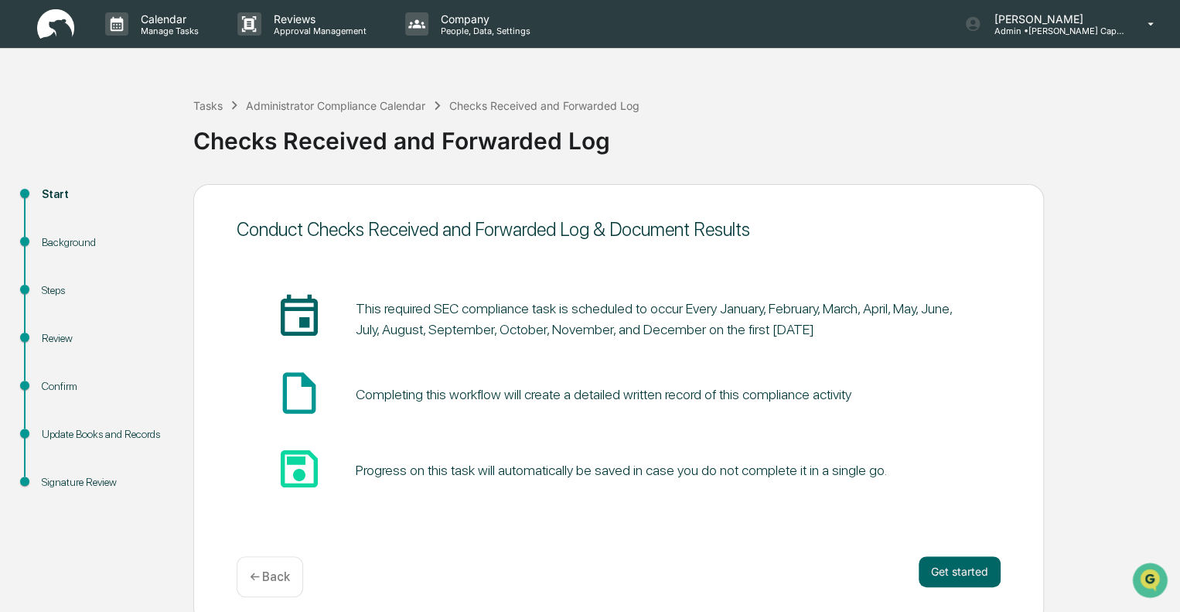
scroll to position [10, 0]
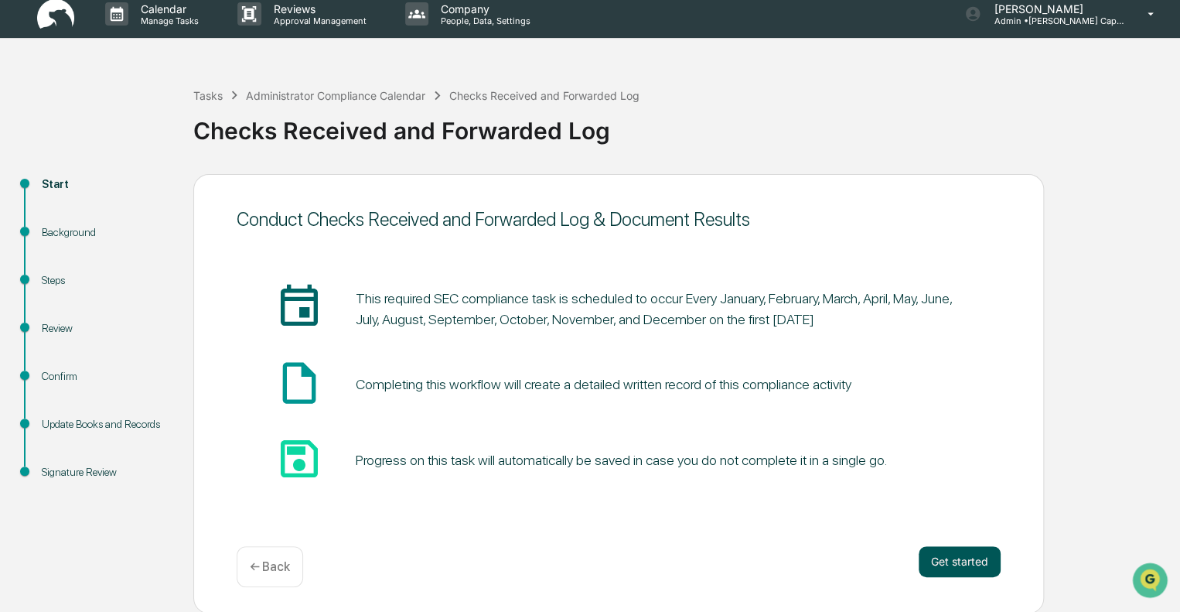
click at [957, 555] on button "Get started" at bounding box center [960, 561] width 82 height 31
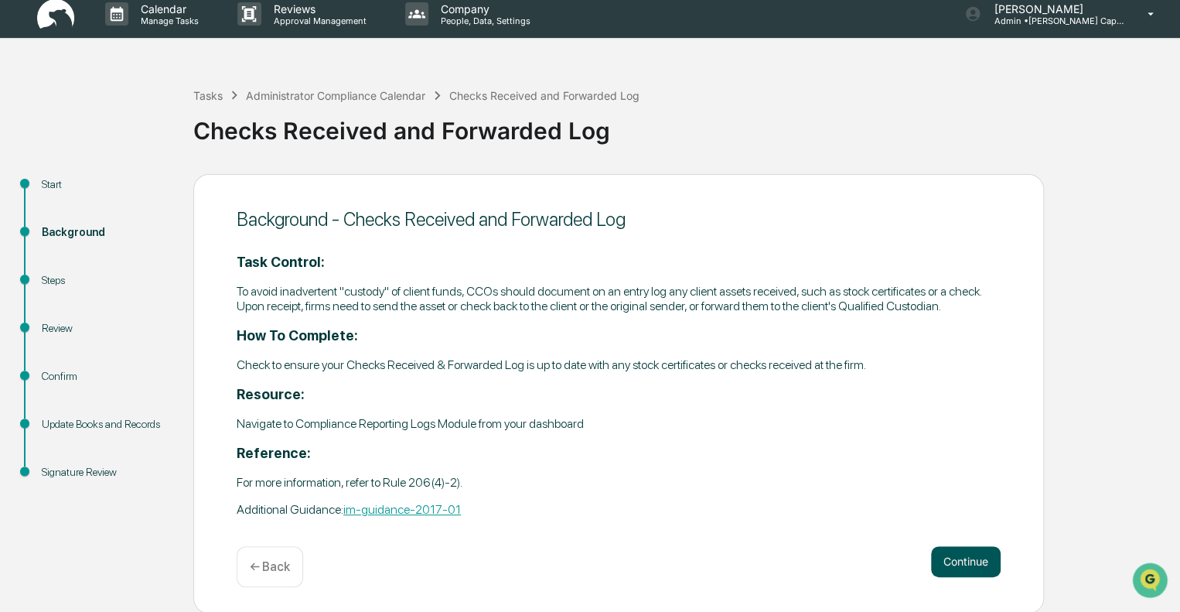
click at [960, 559] on button "Continue" at bounding box center [966, 561] width 70 height 31
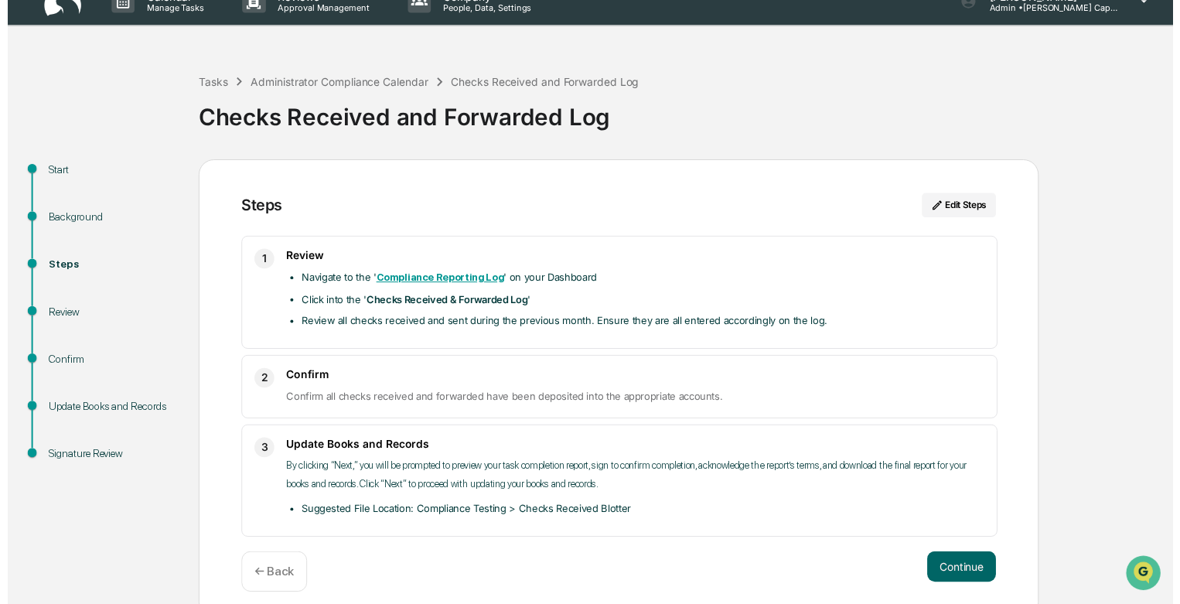
scroll to position [34, 0]
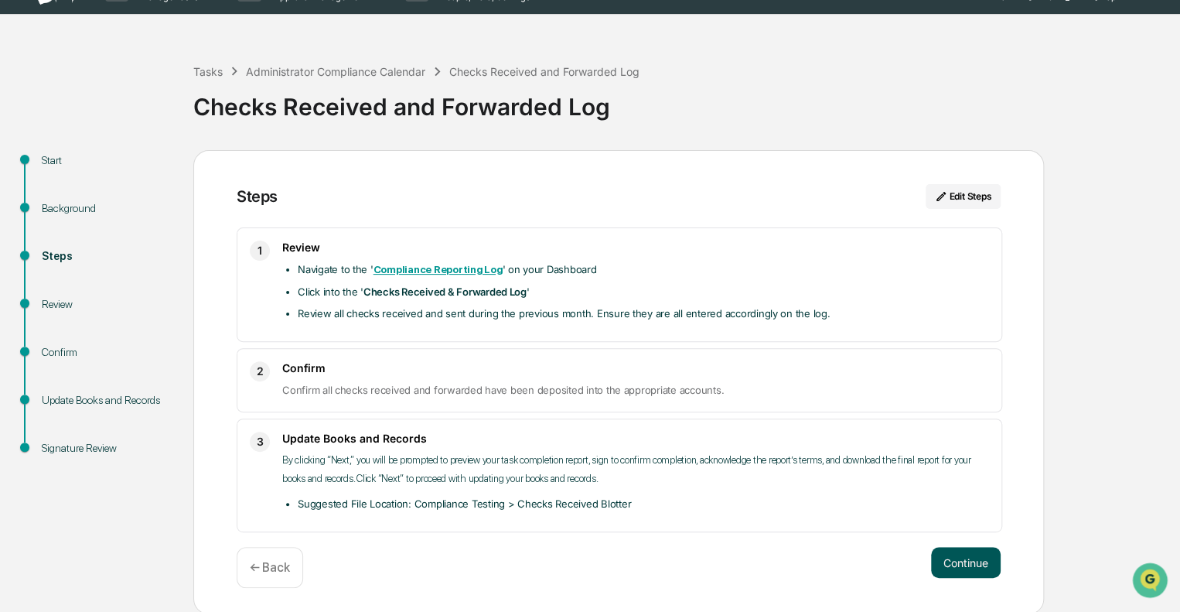
click at [946, 556] on button "Continue" at bounding box center [966, 562] width 70 height 31
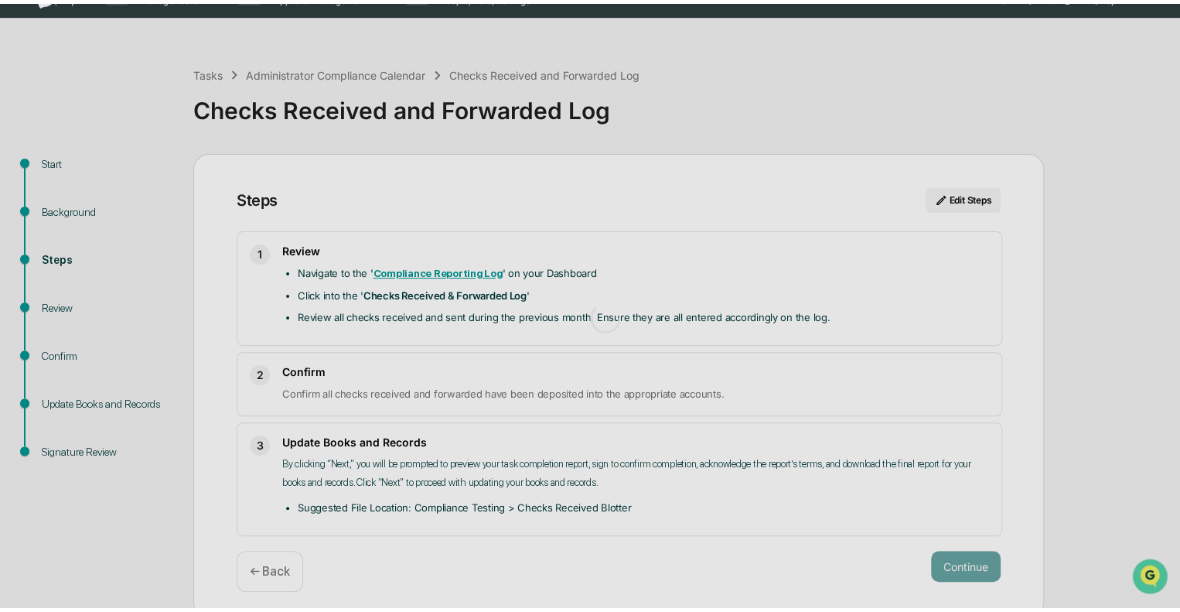
scroll to position [11, 0]
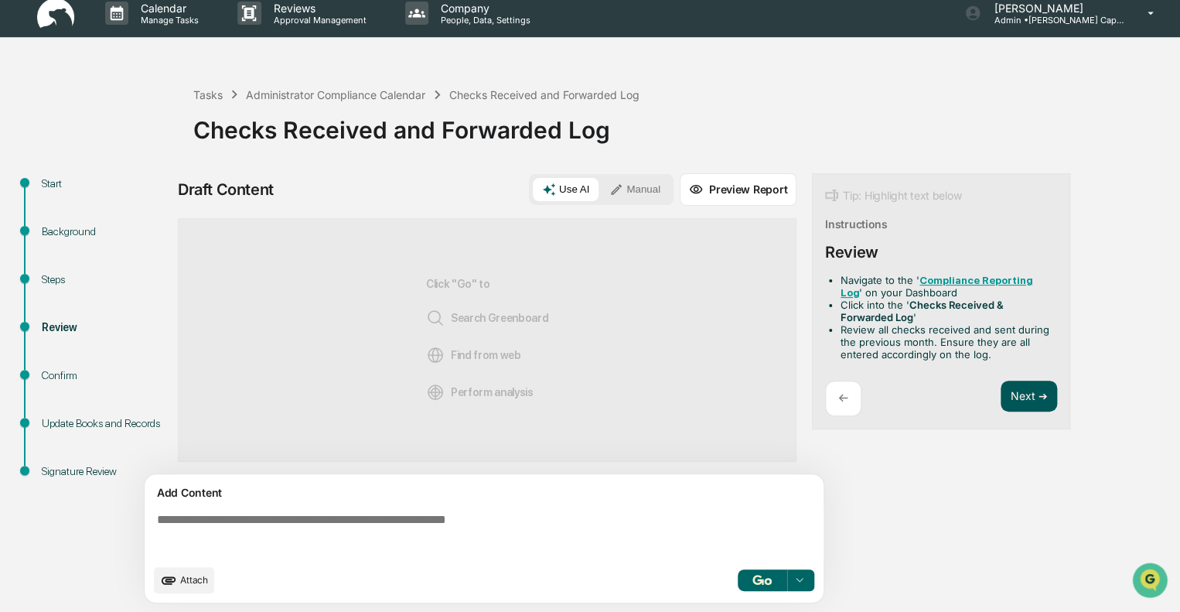
click at [1026, 393] on button "Next ➔" at bounding box center [1029, 396] width 56 height 32
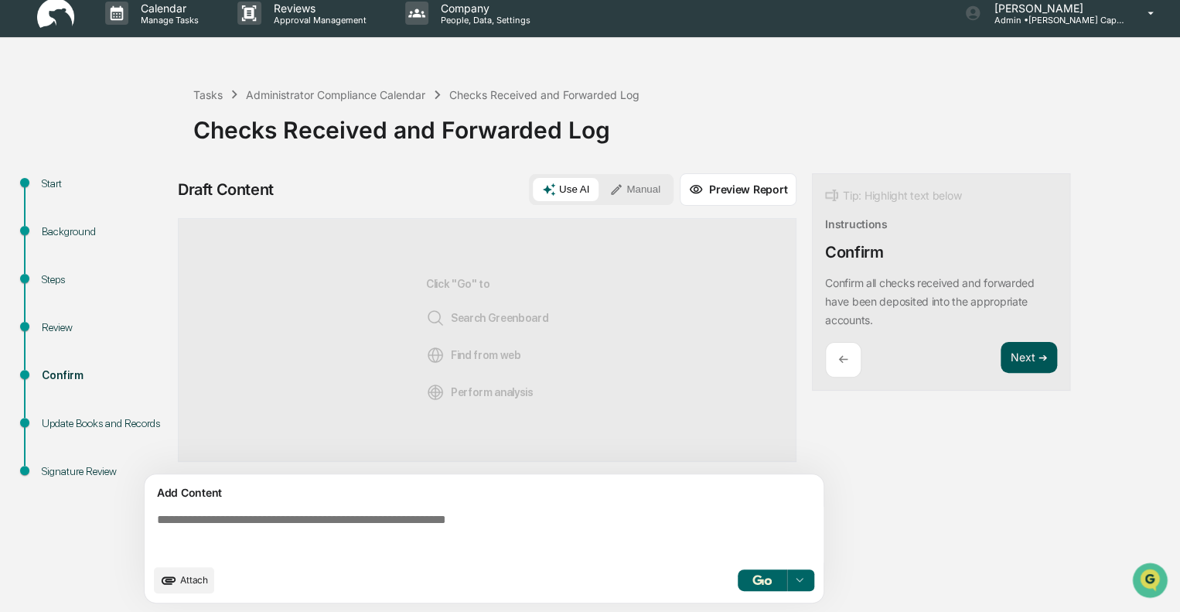
drag, startPoint x: 1017, startPoint y: 350, endPoint x: 1025, endPoint y: 362, distance: 14.4
click at [1017, 352] on button "Next ➔" at bounding box center [1029, 358] width 56 height 32
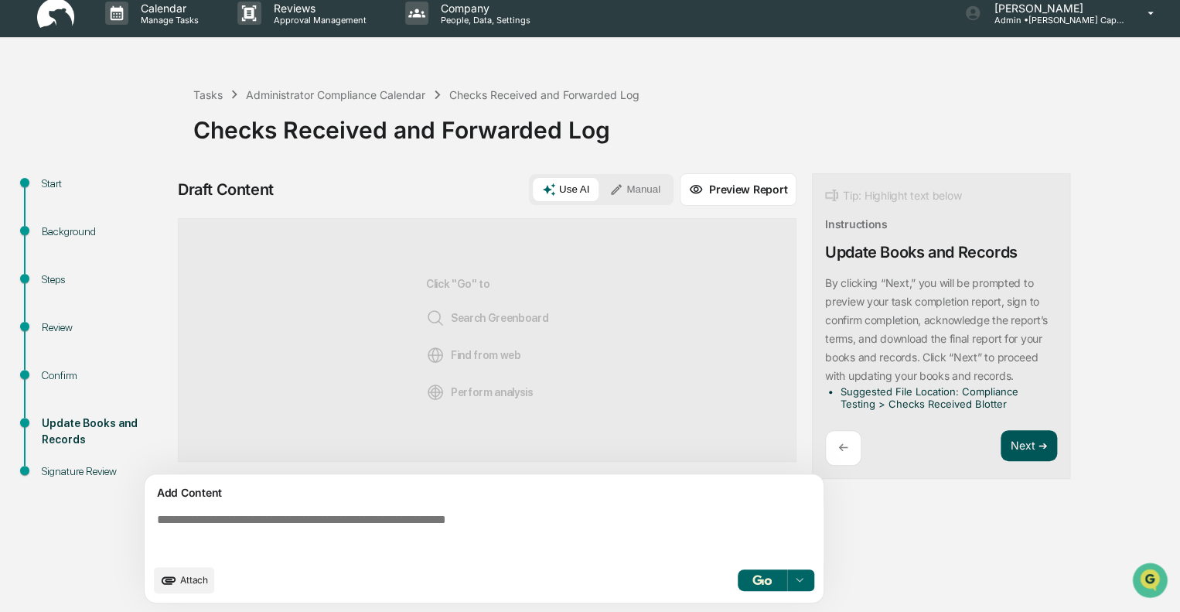
click at [1024, 445] on button "Next ➔" at bounding box center [1029, 446] width 56 height 32
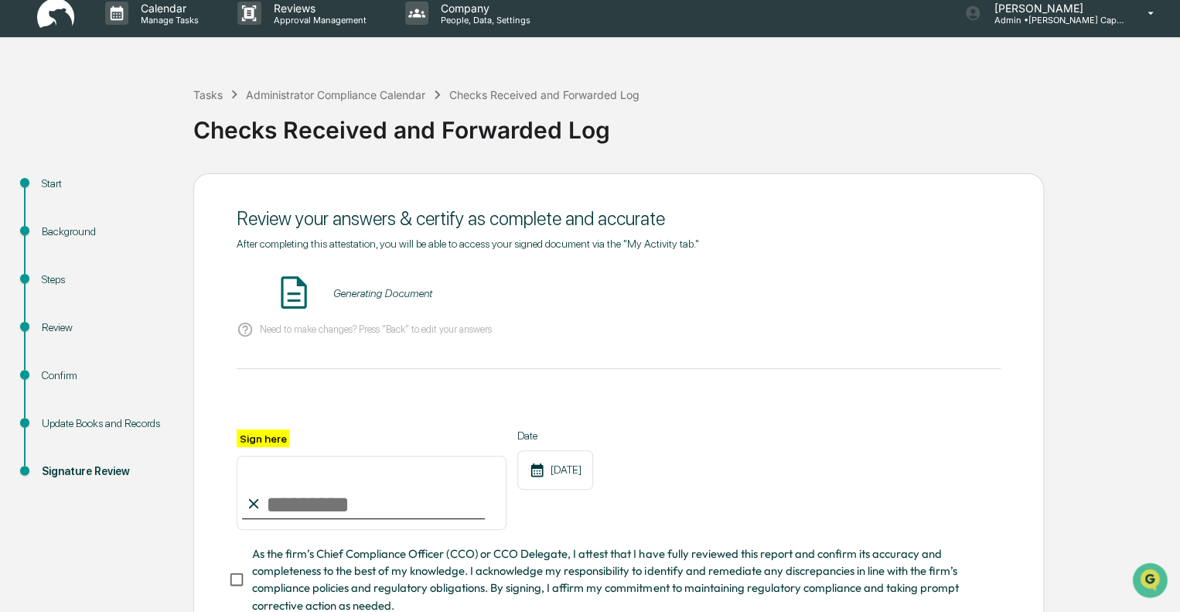
click at [289, 281] on img at bounding box center [294, 292] width 39 height 39
click at [882, 288] on button "VIEW" at bounding box center [912, 293] width 101 height 26
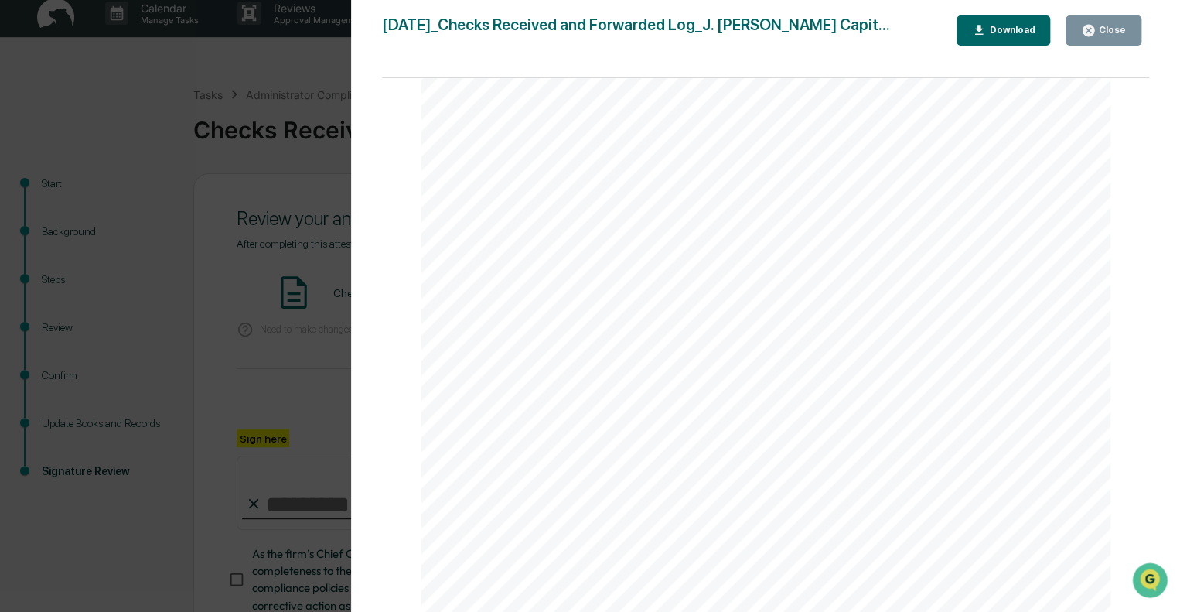
scroll to position [1503, 0]
click at [1082, 31] on button "Close" at bounding box center [1104, 30] width 76 height 30
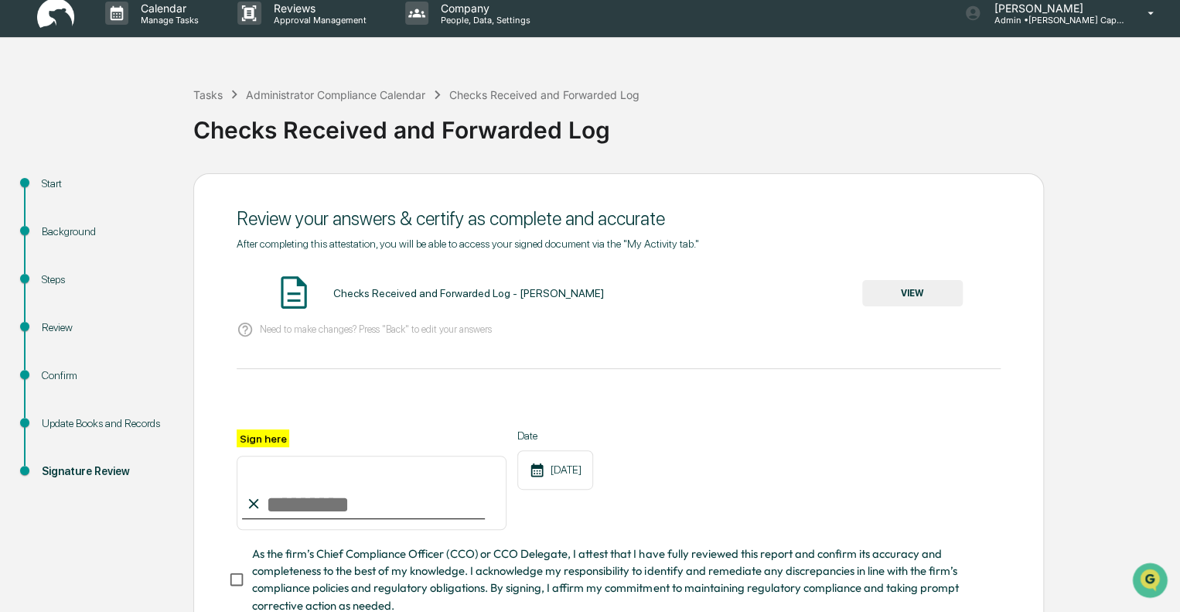
click at [292, 494] on input "Sign here" at bounding box center [372, 492] width 270 height 74
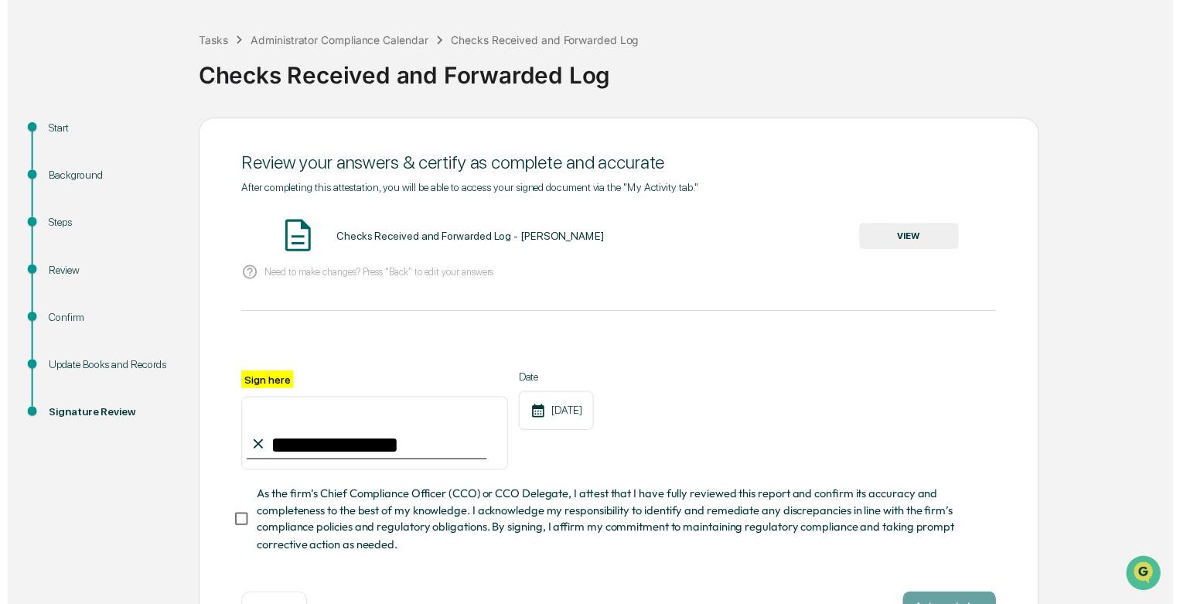
scroll to position [124, 0]
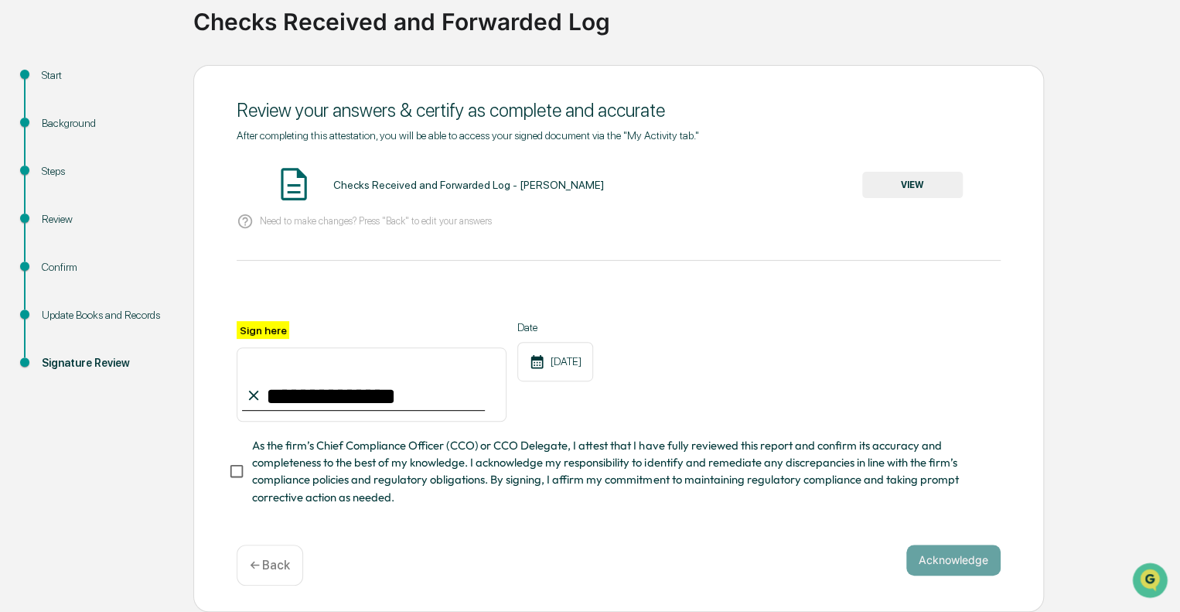
type input "**********"
click at [945, 556] on button "Acknowledge" at bounding box center [953, 559] width 94 height 31
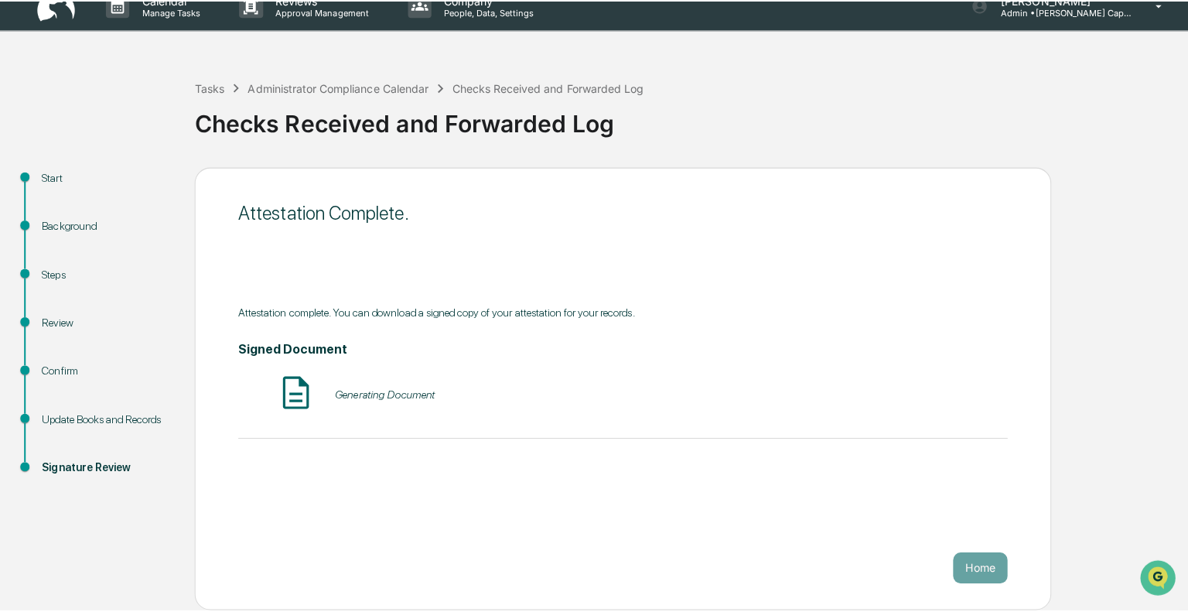
scroll to position [10, 0]
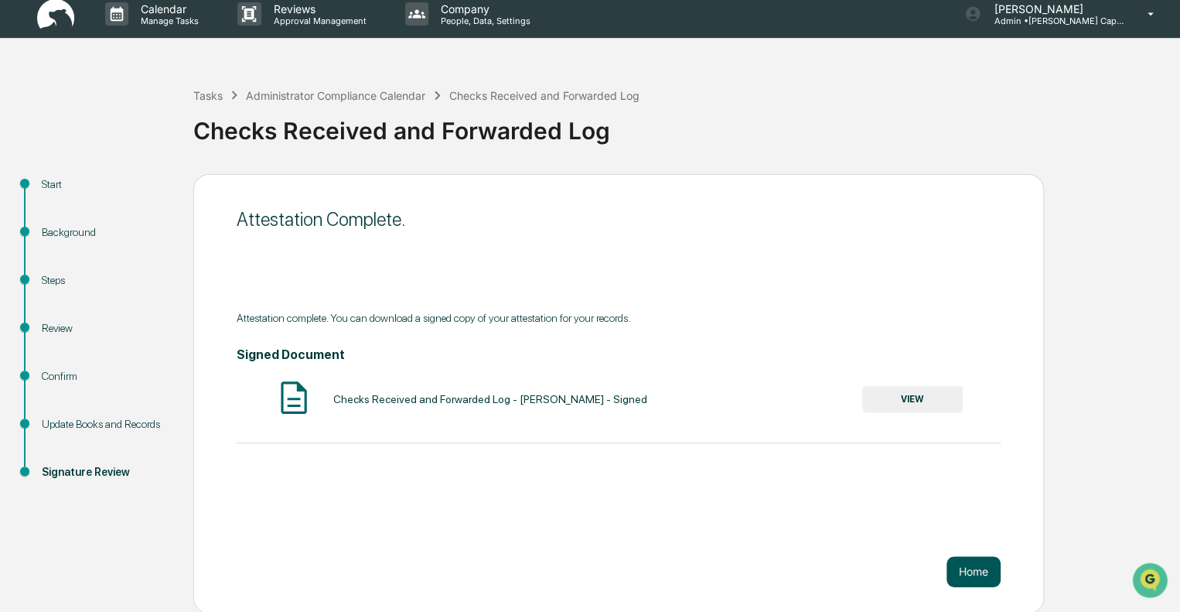
click at [965, 571] on button "Home" at bounding box center [973, 571] width 54 height 31
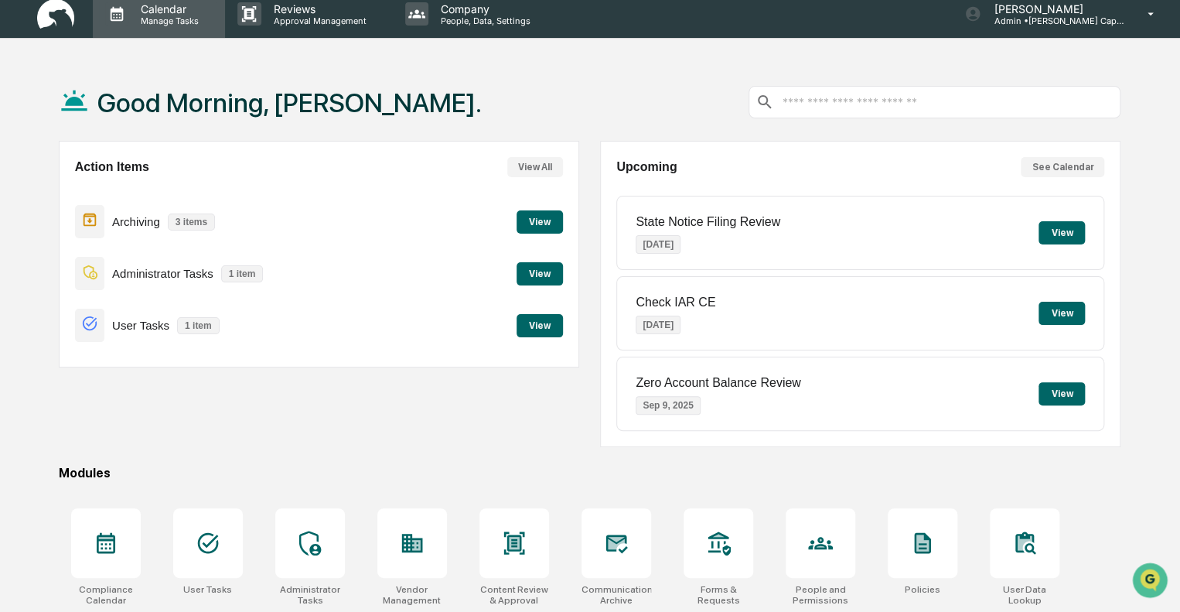
click at [156, 8] on p "Calendar" at bounding box center [167, 8] width 78 height 13
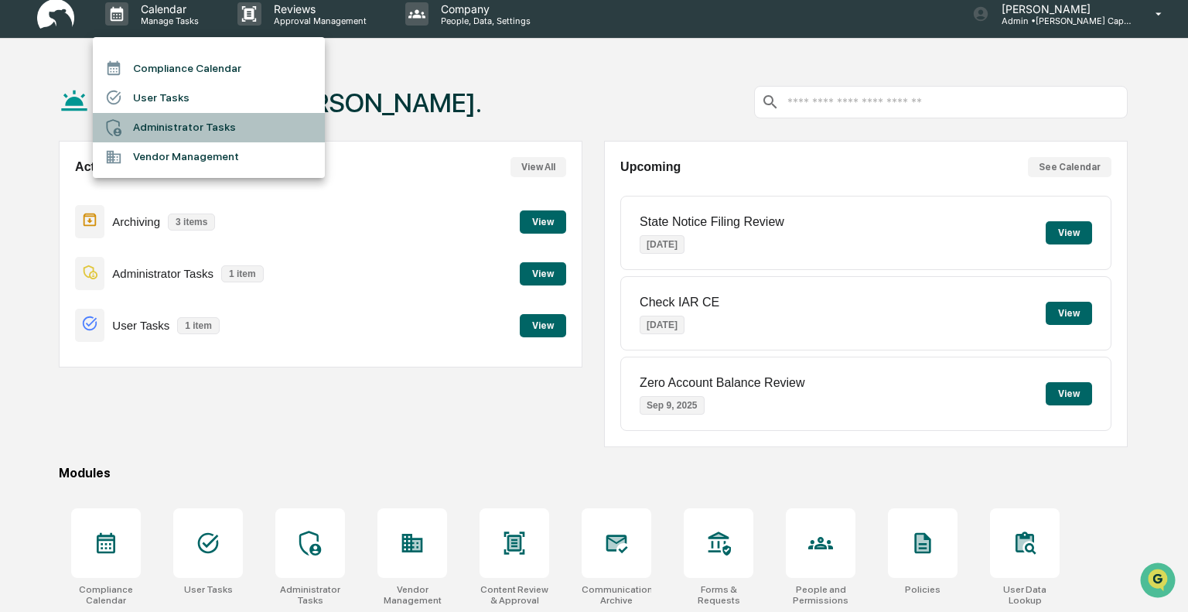
click at [164, 123] on li "Administrator Tasks" at bounding box center [209, 127] width 232 height 29
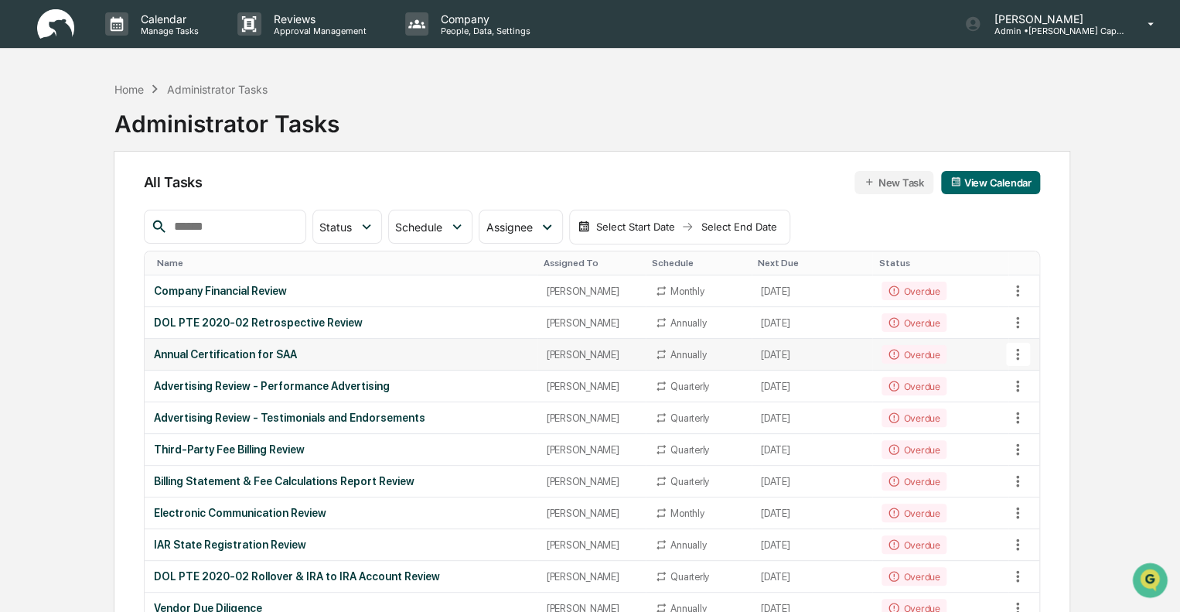
scroll to position [155, 0]
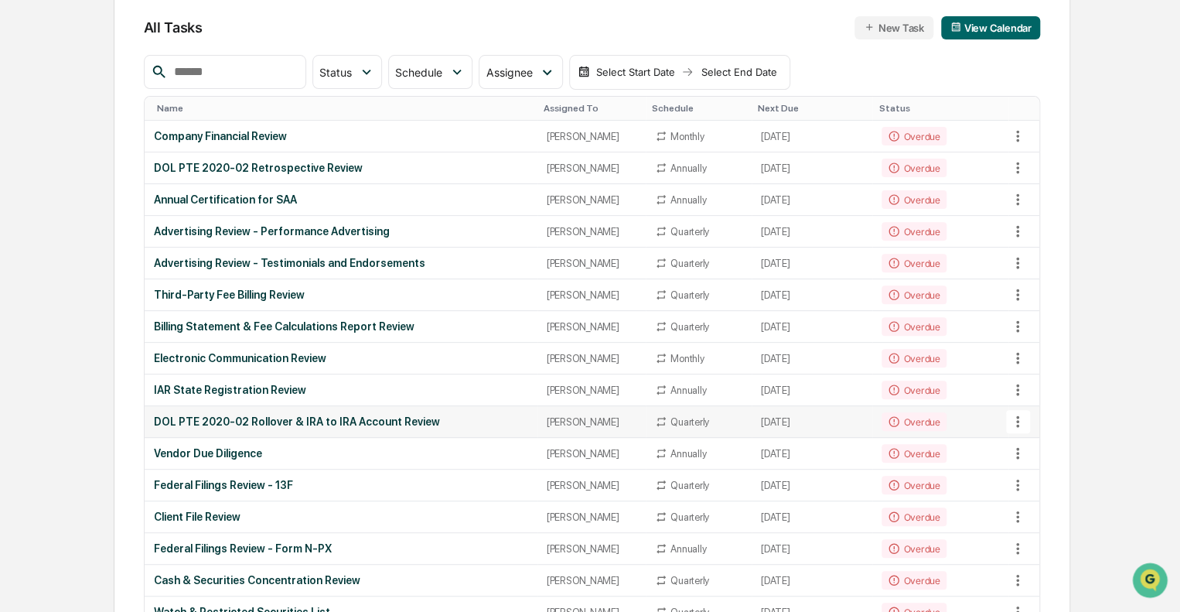
click at [288, 422] on div "DOL PTE 2020-02 Rollover & IRA to IRA Account Review" at bounding box center [341, 421] width 374 height 12
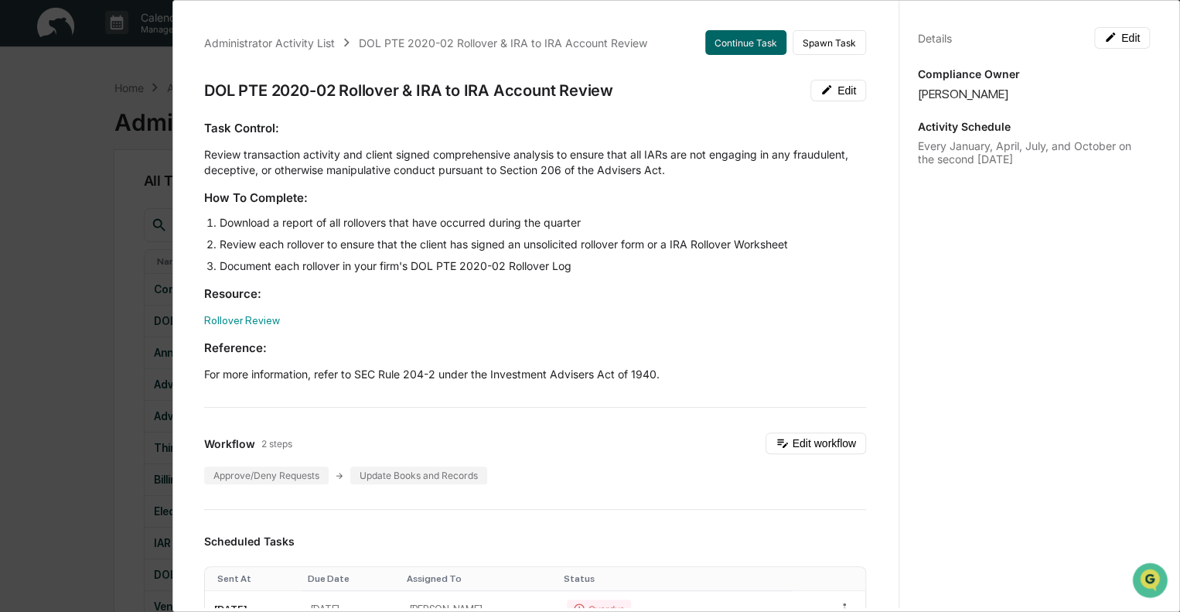
scroll to position [0, 0]
click at [58, 73] on div "Administrator Activity List DOL PTE 2020-02 Rollover & IRA to IRA Account Revie…" at bounding box center [590, 306] width 1180 height 612
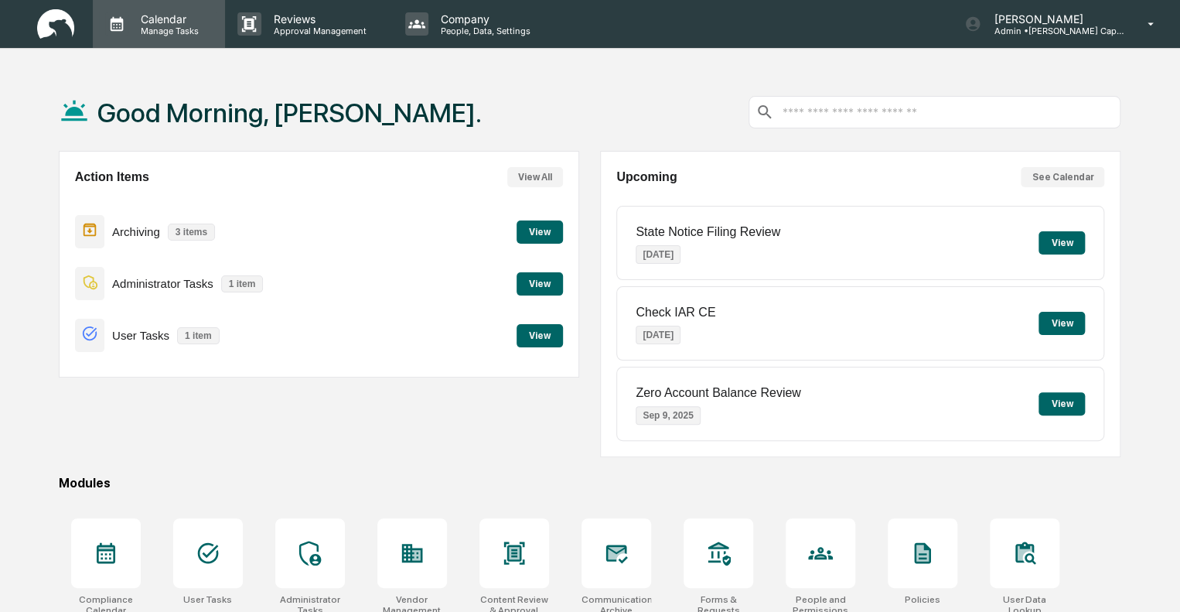
click at [165, 21] on p "Calendar" at bounding box center [167, 18] width 78 height 13
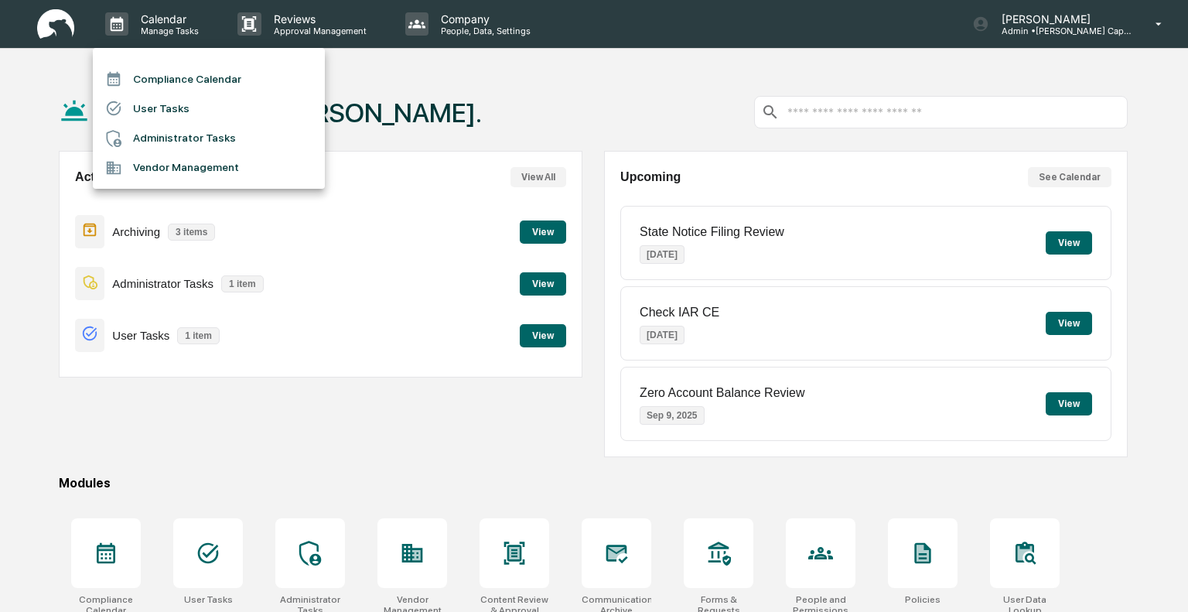
click at [174, 130] on li "Administrator Tasks" at bounding box center [209, 138] width 232 height 29
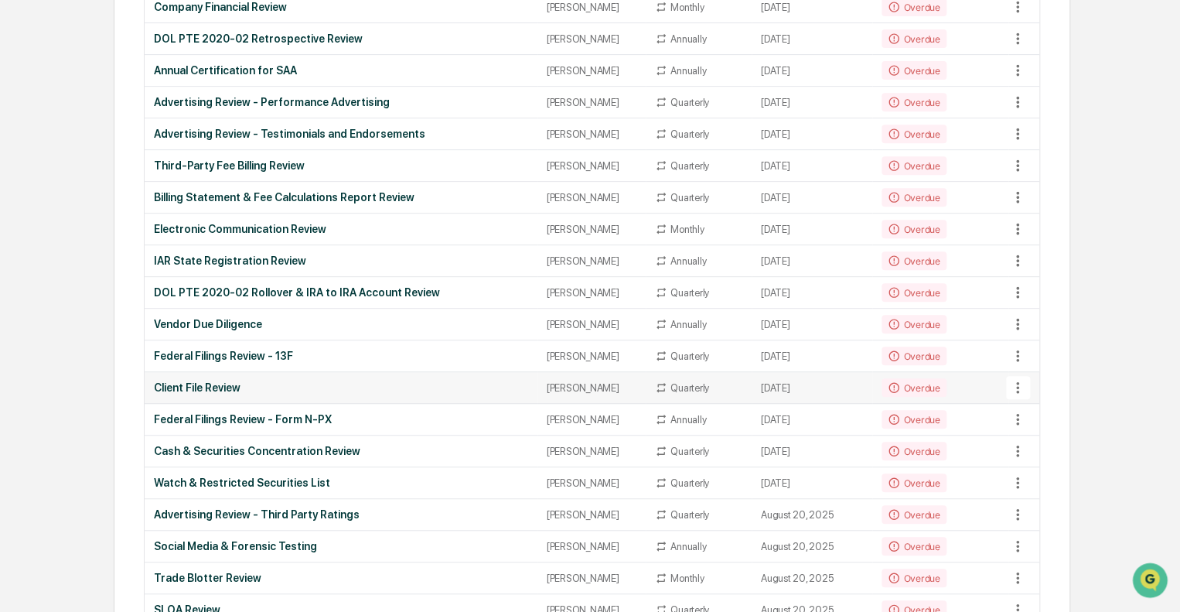
scroll to position [309, 0]
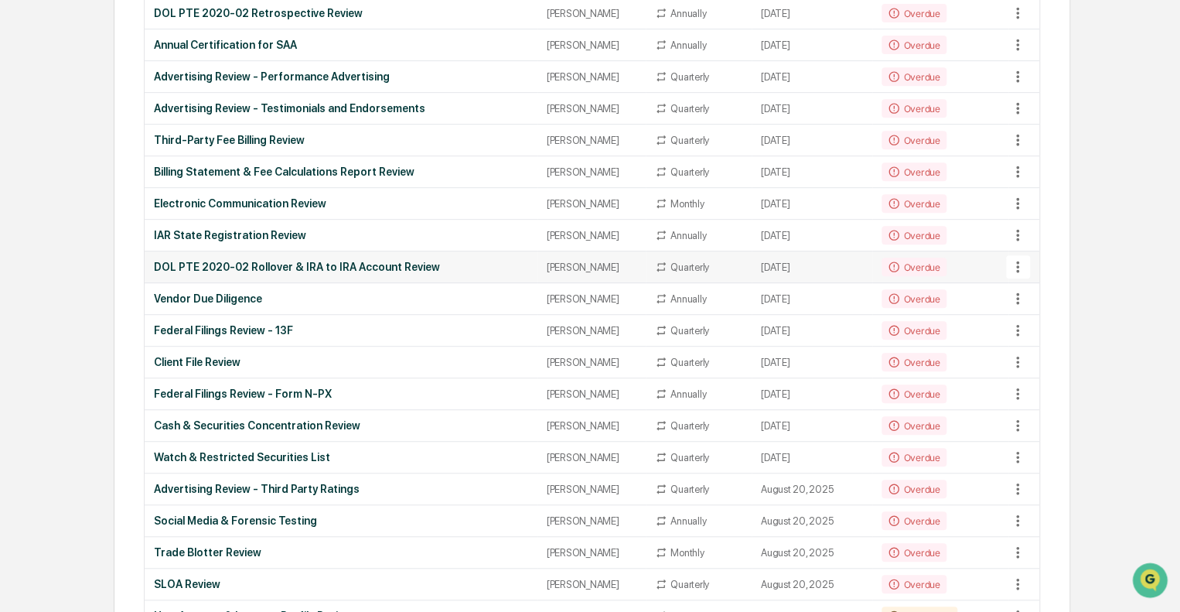
click at [366, 268] on div "DOL PTE 2020-02 Rollover & IRA to IRA Account Review" at bounding box center [341, 267] width 374 height 12
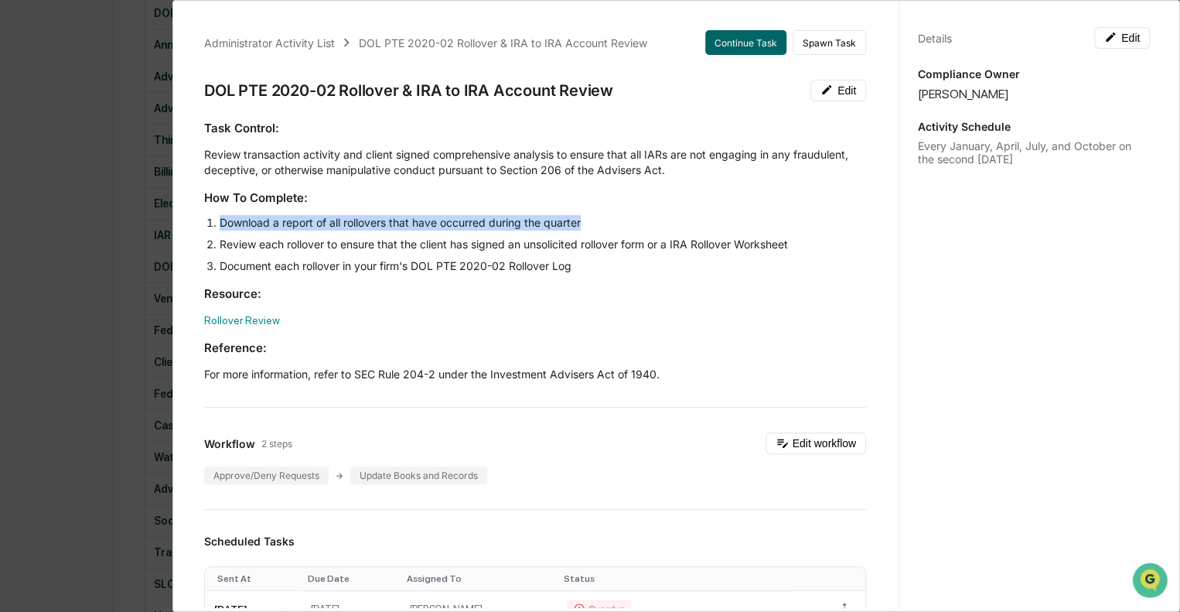
drag, startPoint x: 594, startPoint y: 222, endPoint x: 213, endPoint y: 225, distance: 380.5
click at [220, 225] on li "Download a report of all rollovers that have occurred during the quarter" at bounding box center [543, 222] width 646 height 15
click at [643, 213] on div "Task Control: Review transaction activity and client signed comprehensive analy…" at bounding box center [535, 251] width 662 height 262
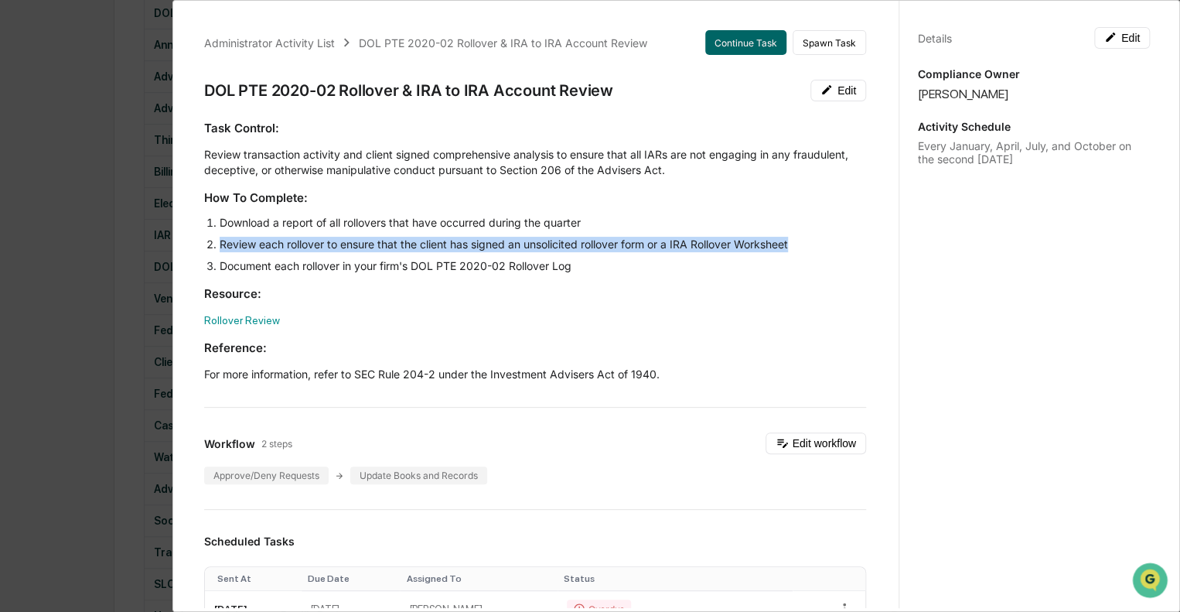
drag, startPoint x: 218, startPoint y: 240, endPoint x: 801, endPoint y: 246, distance: 583.1
click at [801, 246] on li "Review each rollover to ensure that the client has signed an unsolicited rollov…" at bounding box center [543, 244] width 646 height 15
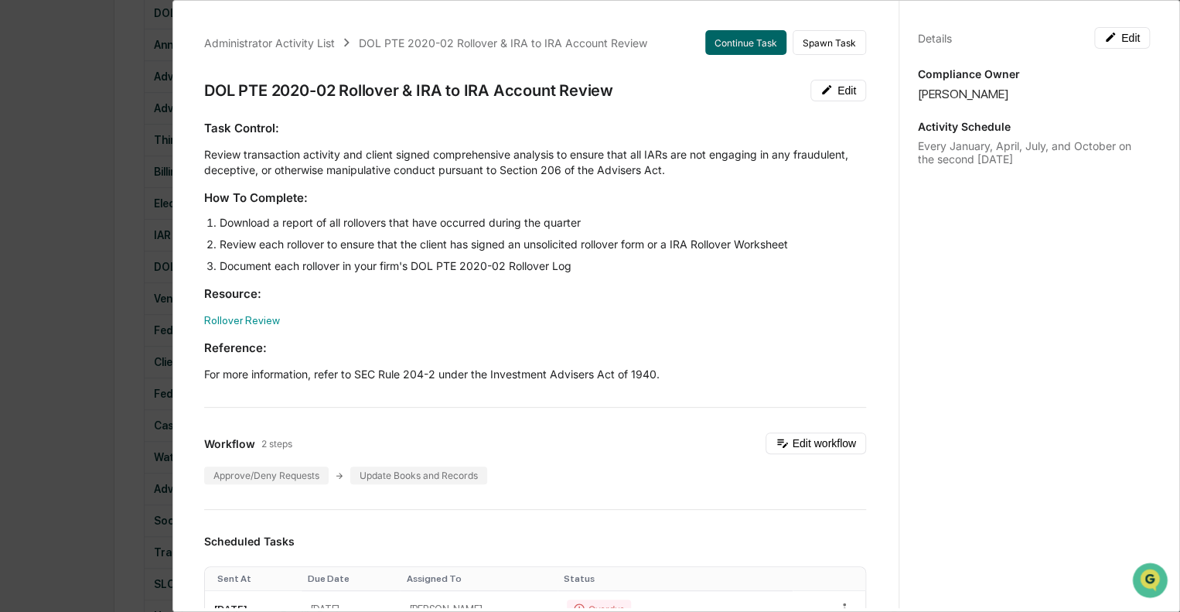
click at [606, 269] on li "Document each rollover in your firm's DOL PTE 2020-02 Rollover Log" at bounding box center [543, 265] width 646 height 15
drag, startPoint x: 588, startPoint y: 267, endPoint x: 353, endPoint y: 275, distance: 236.0
click at [220, 270] on li "Document each rollover in your firm's DOL PTE 2020-02 Rollover Log" at bounding box center [543, 265] width 646 height 15
click at [507, 281] on div "Task Control: Review transaction activity and client signed comprehensive analy…" at bounding box center [535, 251] width 662 height 262
click at [721, 39] on button "Continue Task" at bounding box center [745, 42] width 81 height 25
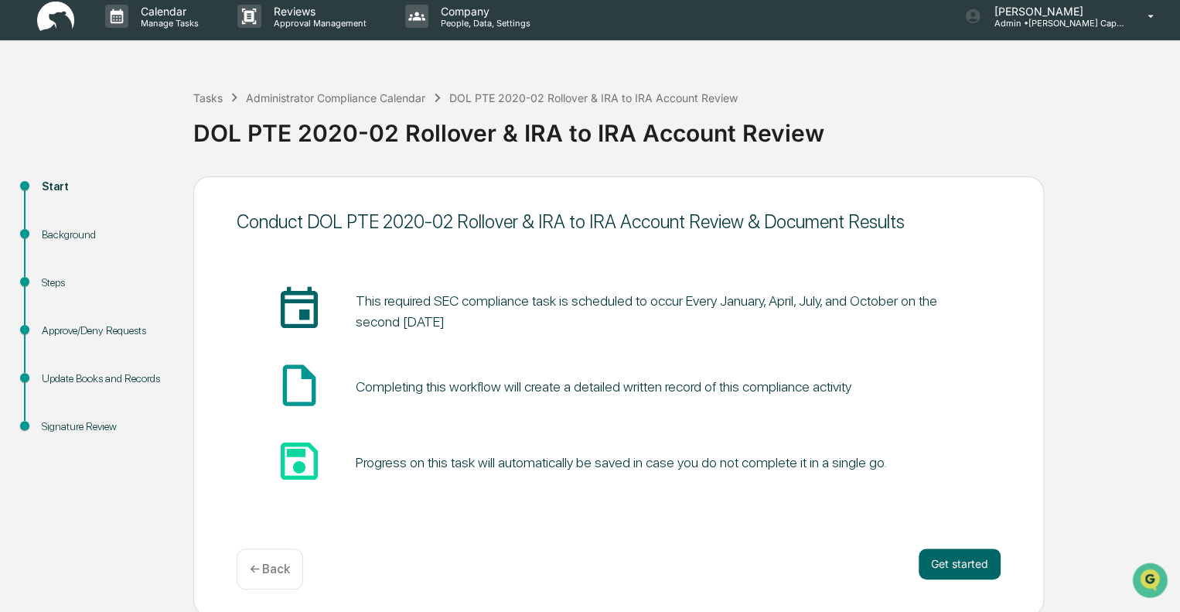
scroll to position [10, 0]
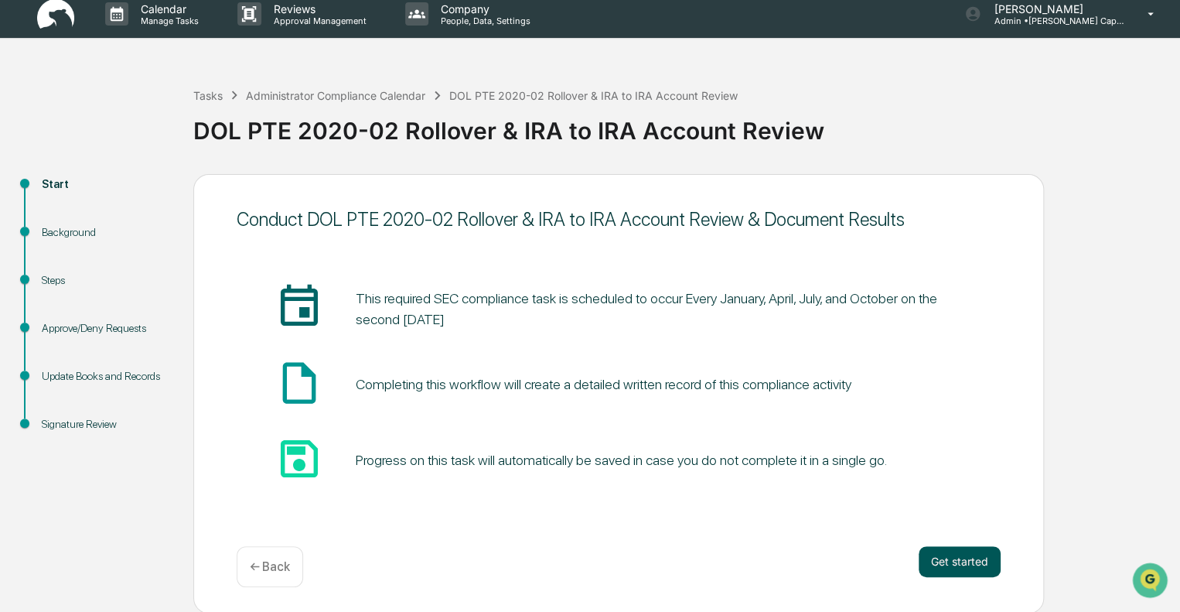
click at [946, 563] on button "Get started" at bounding box center [960, 561] width 82 height 31
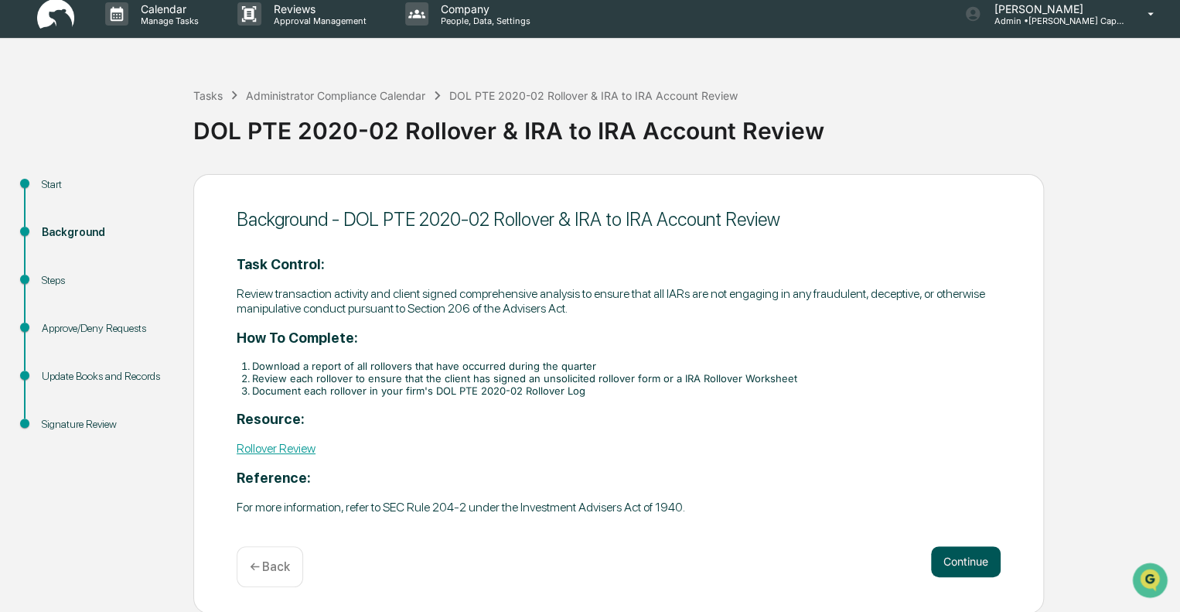
click at [963, 558] on button "Continue" at bounding box center [966, 561] width 70 height 31
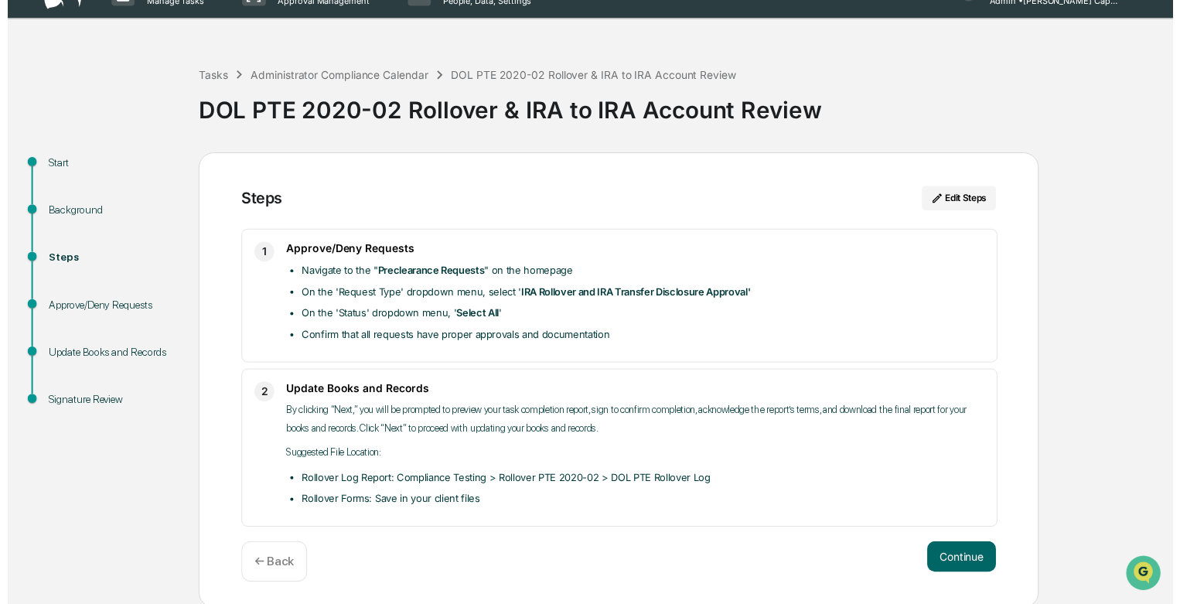
scroll to position [32, 0]
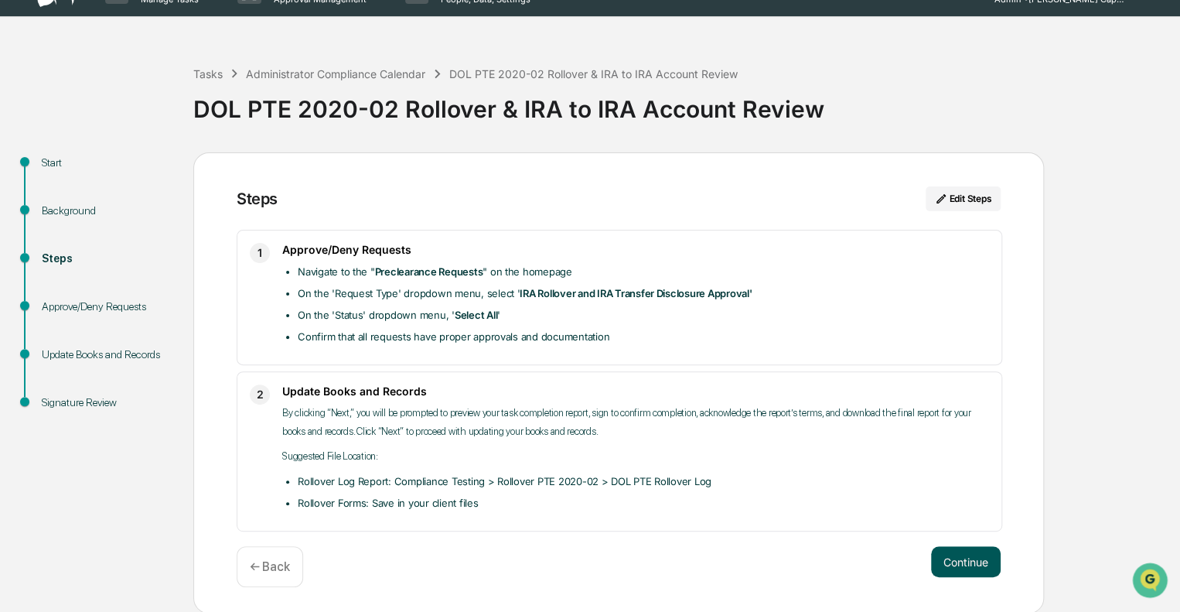
click at [968, 558] on button "Continue" at bounding box center [966, 561] width 70 height 31
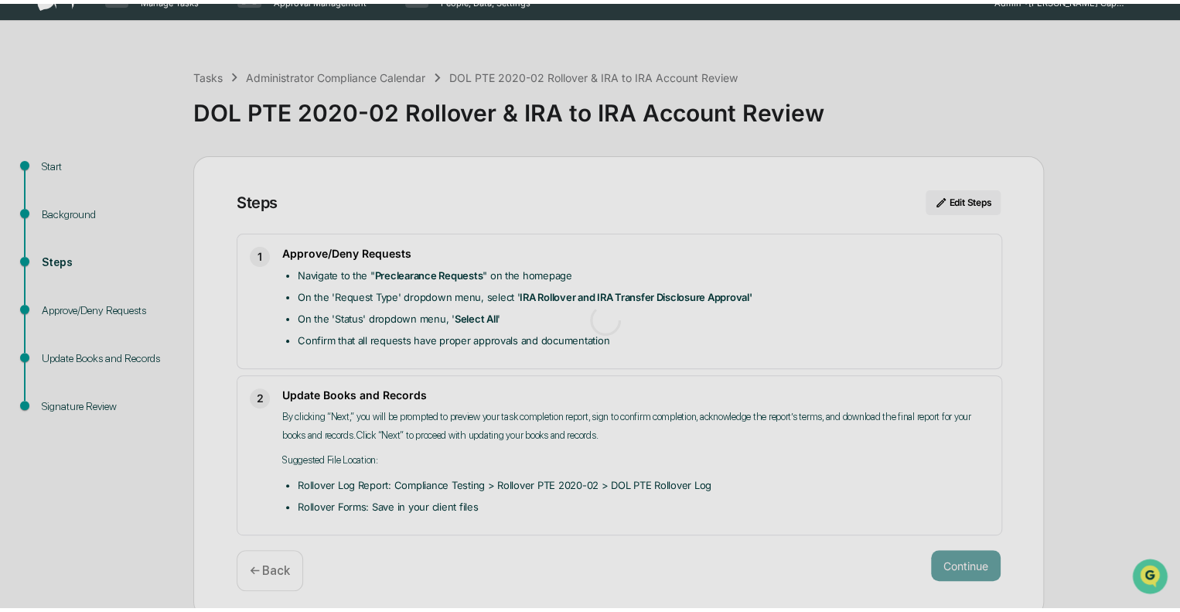
scroll to position [11, 0]
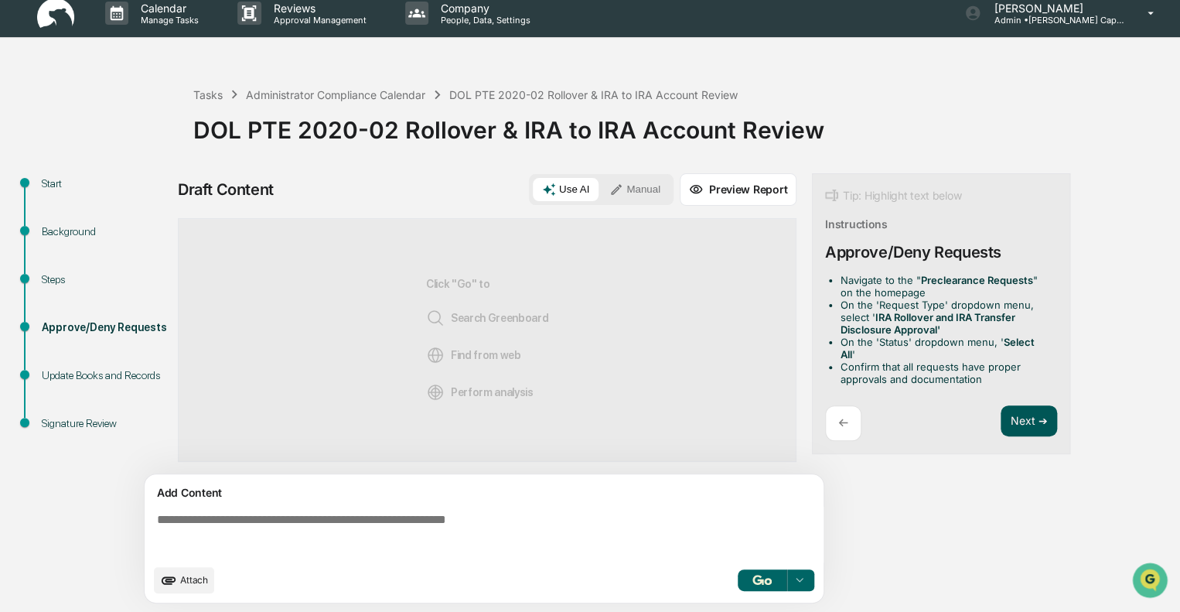
click at [1036, 409] on button "Next ➔" at bounding box center [1029, 421] width 56 height 32
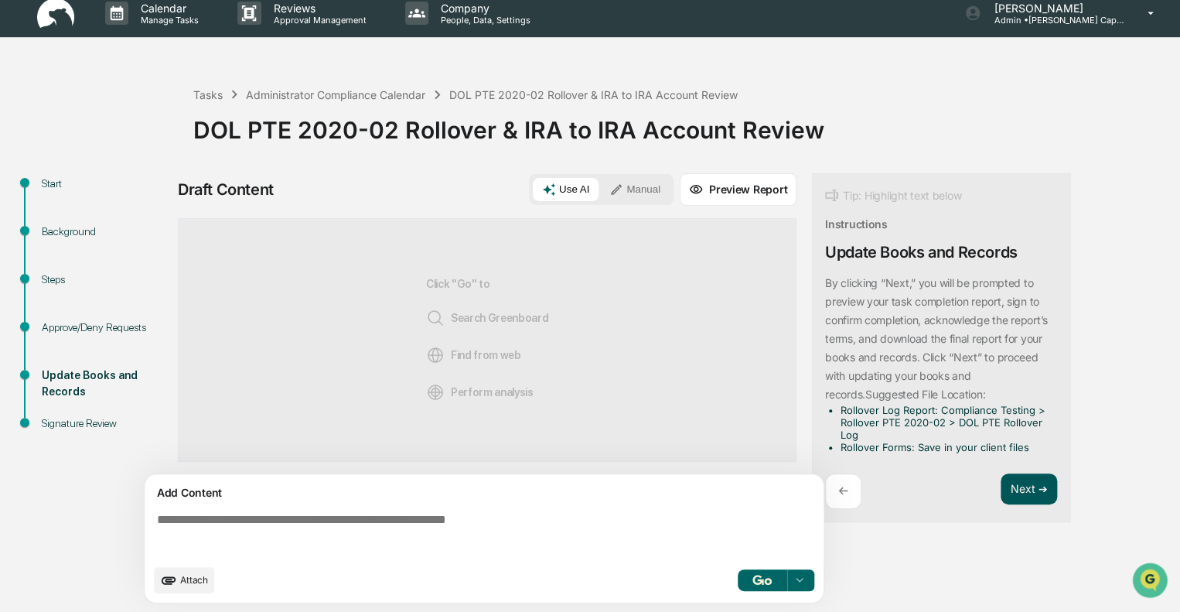
click at [1039, 487] on button "Next ➔" at bounding box center [1029, 489] width 56 height 32
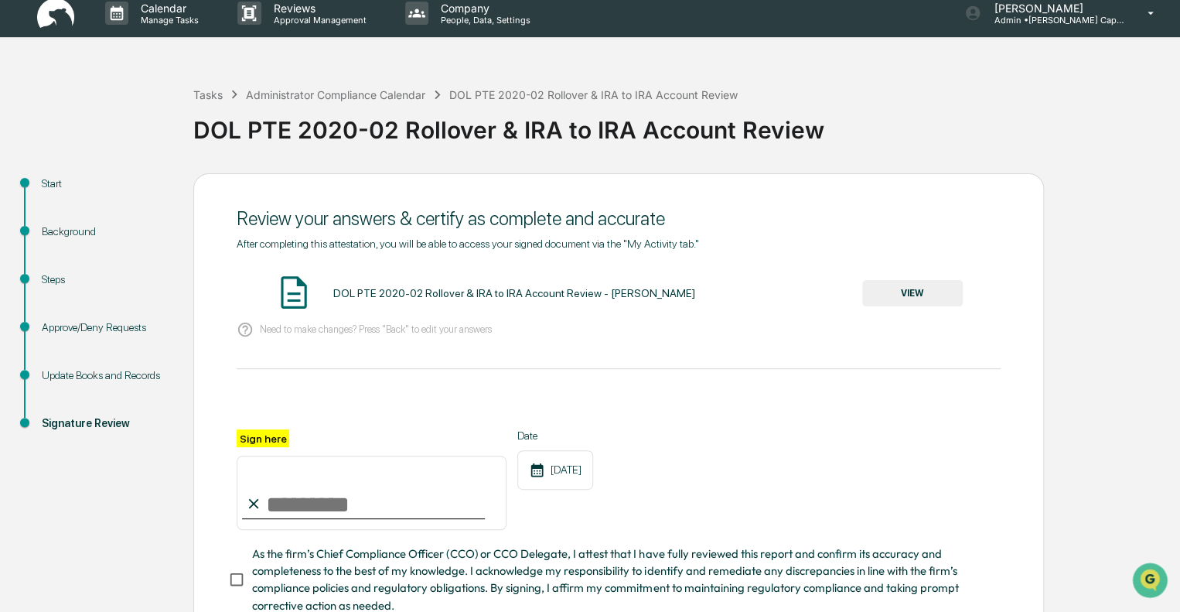
click at [377, 292] on div "DOL PTE 2020-02 Rollover & IRA to IRA Account Review - Daniel Moran" at bounding box center [514, 293] width 362 height 12
click at [906, 290] on button "VIEW" at bounding box center [912, 293] width 101 height 26
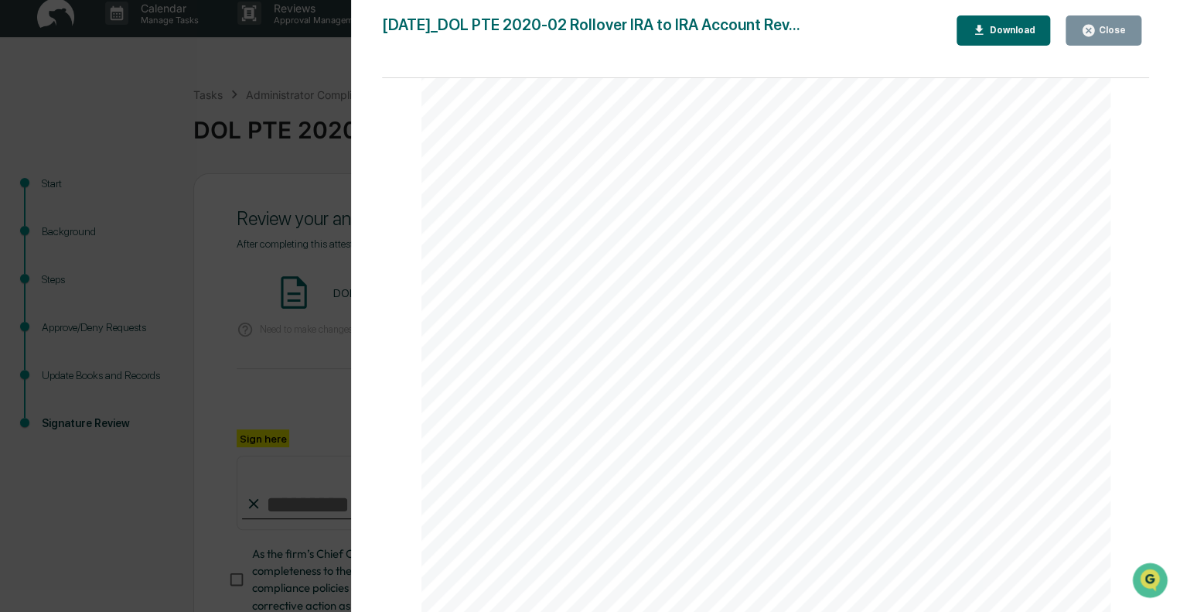
scroll to position [1503, 0]
click at [1101, 18] on button "Close" at bounding box center [1104, 30] width 76 height 30
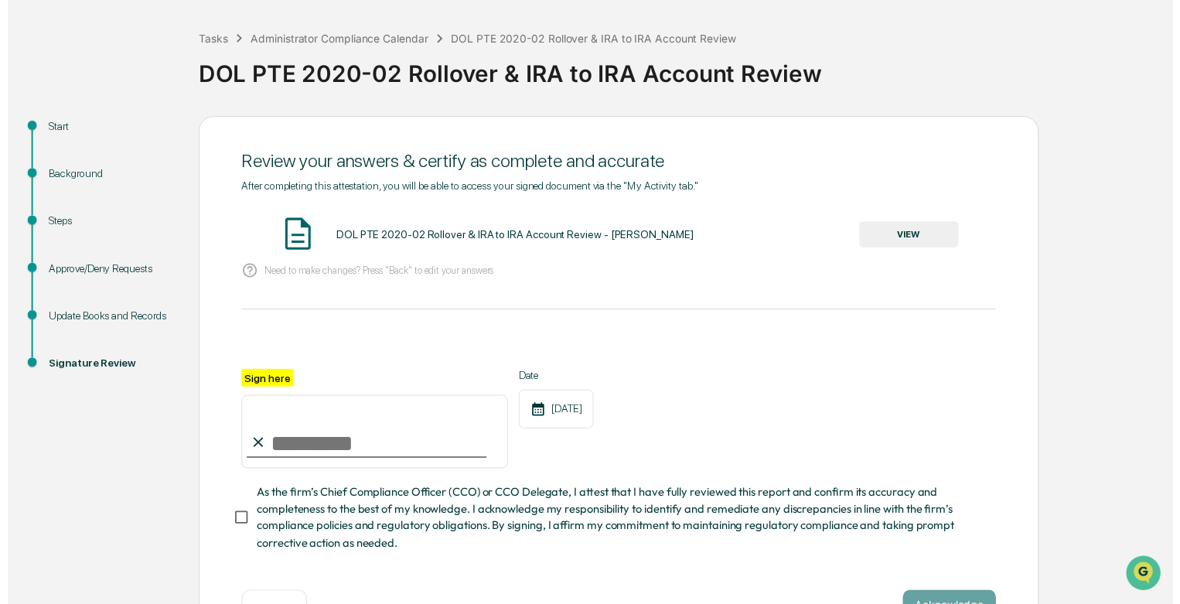
scroll to position [124, 0]
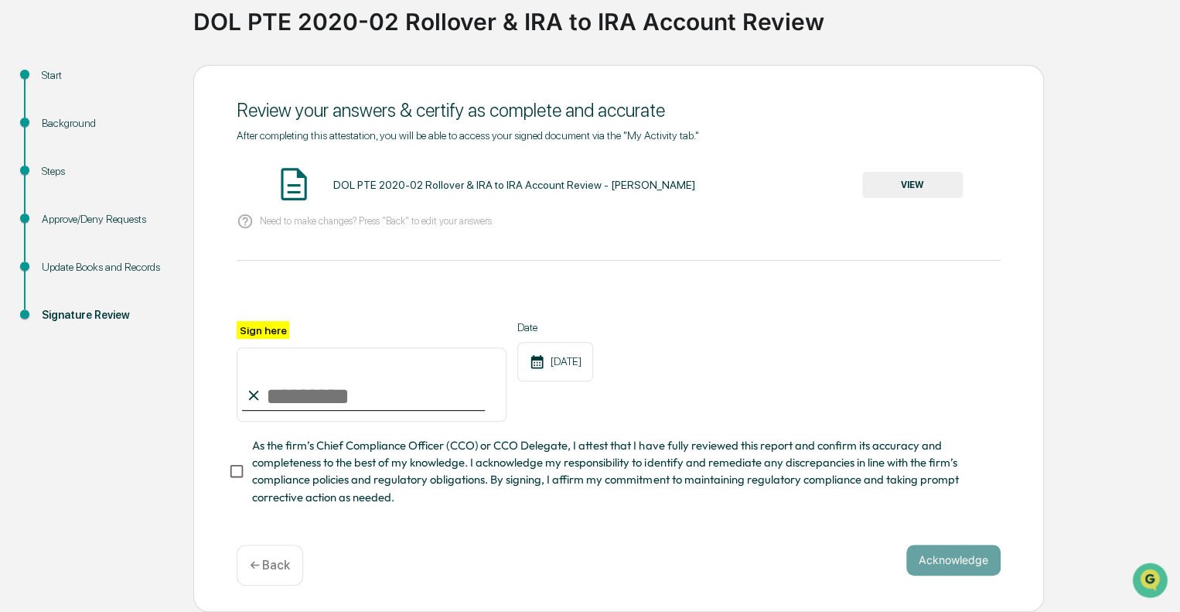
click at [327, 380] on input "Sign here" at bounding box center [372, 384] width 270 height 74
type input "**********"
click at [975, 558] on button "Acknowledge" at bounding box center [953, 559] width 94 height 31
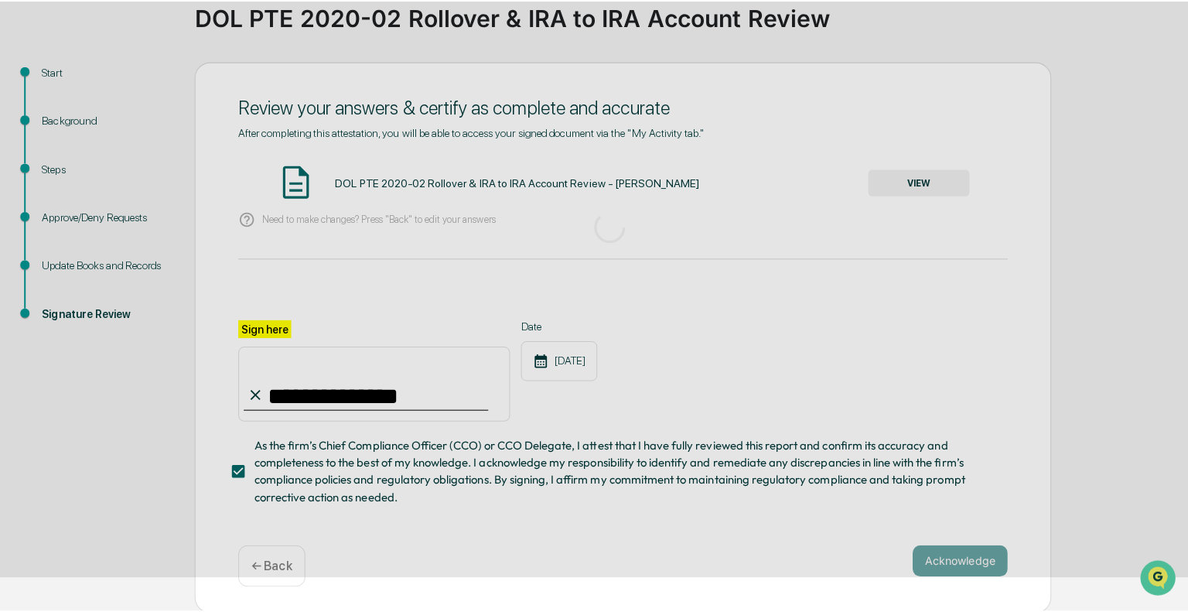
scroll to position [10, 0]
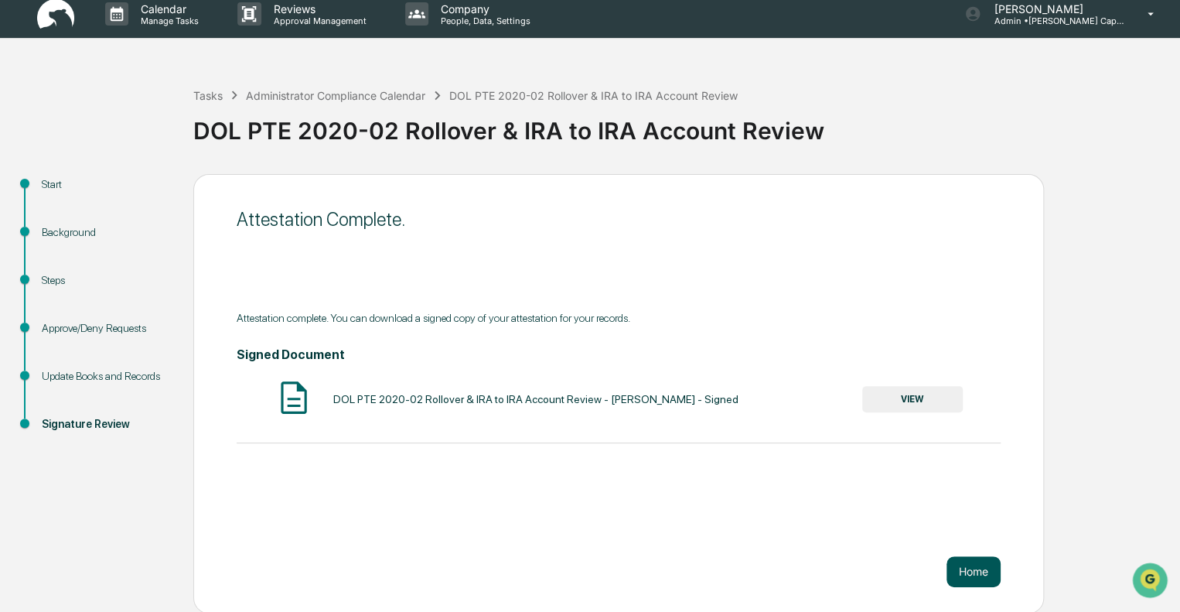
click at [979, 578] on button "Home" at bounding box center [973, 571] width 54 height 31
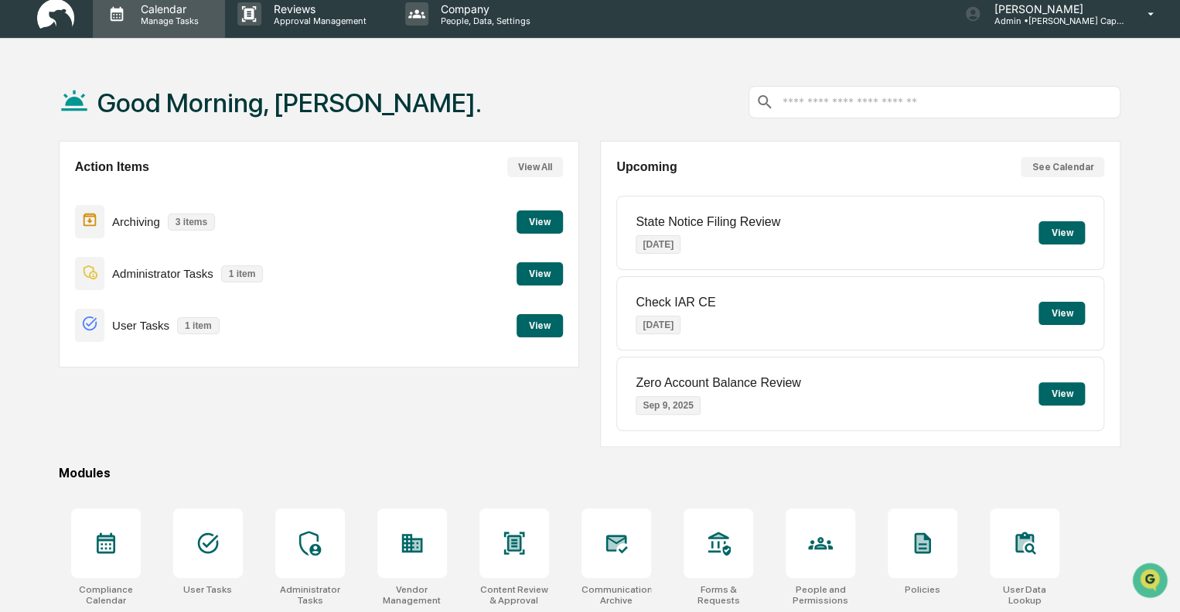
click at [159, 5] on p "Calendar" at bounding box center [167, 8] width 78 height 13
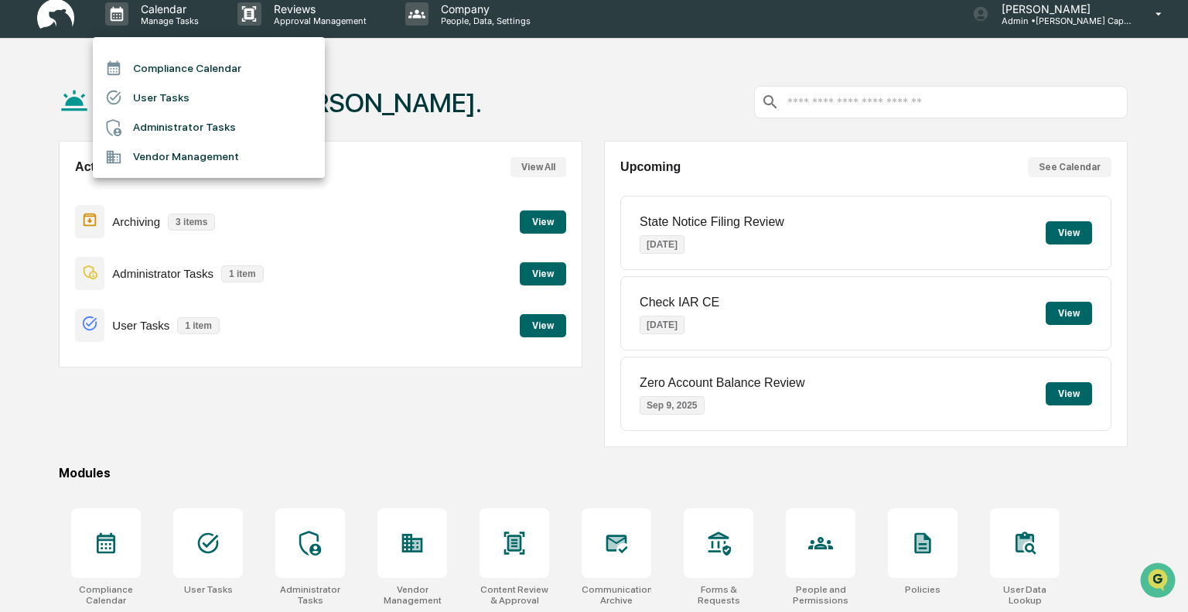
click at [175, 123] on li "Administrator Tasks" at bounding box center [209, 127] width 232 height 29
